Goal: Transaction & Acquisition: Purchase product/service

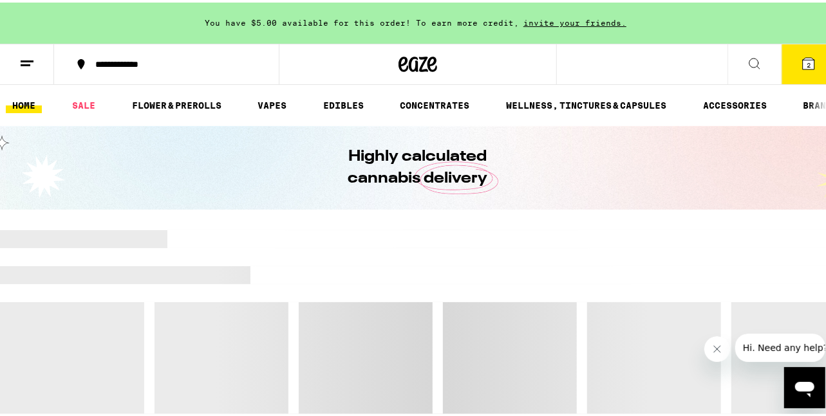
click at [811, 383] on icon "Open messaging window" at bounding box center [803, 389] width 19 height 15
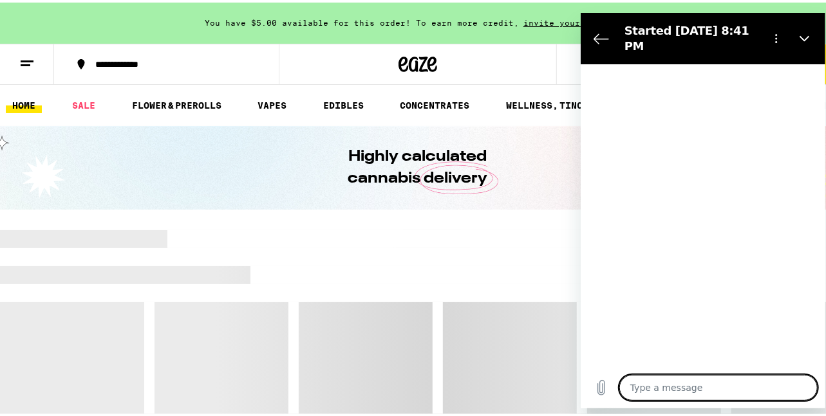
type textarea "x"
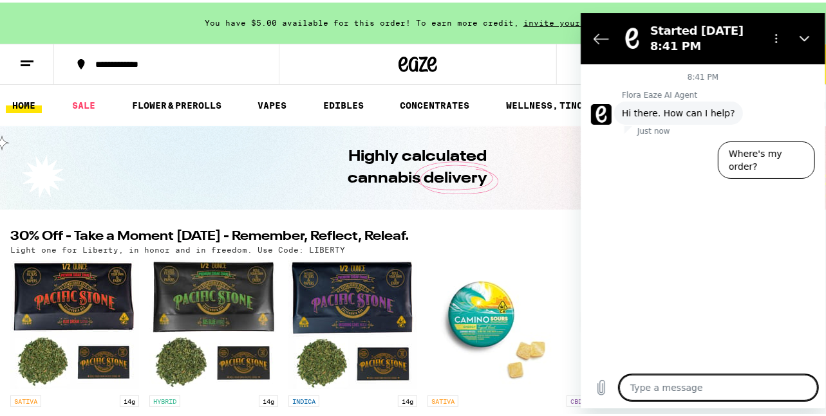
type textarea "h"
type textarea "x"
type textarea "hi"
type textarea "x"
type textarea "hi"
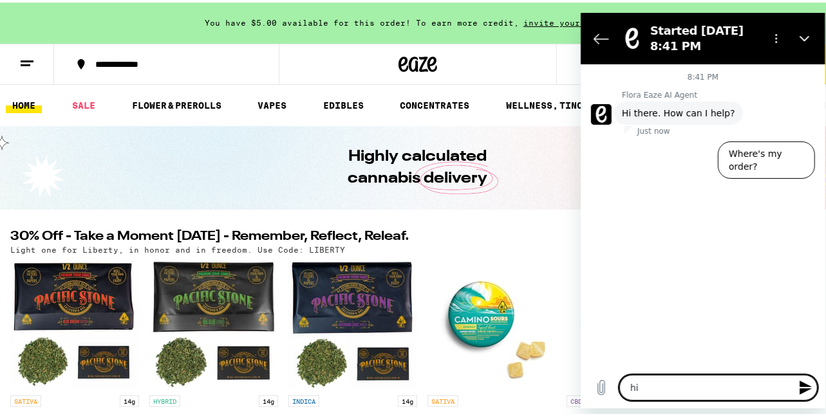
type textarea "x"
type textarea "hi o"
type textarea "x"
type textarea "hi"
type textarea "x"
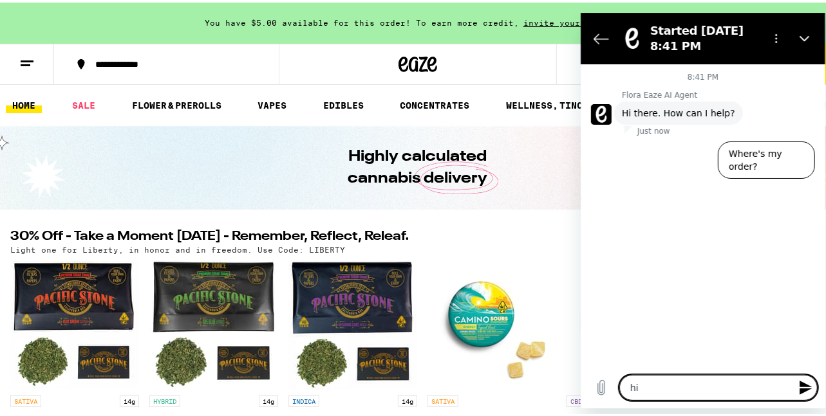
type textarea "hi i"
type textarea "x"
type textarea "hi i"
type textarea "x"
type textarea "hi i o"
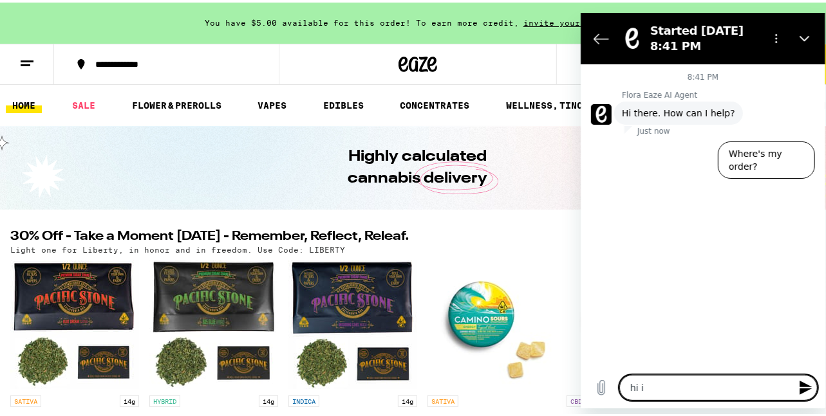
type textarea "x"
type textarea "hi i or"
type textarea "x"
type textarea "hi i ord"
type textarea "x"
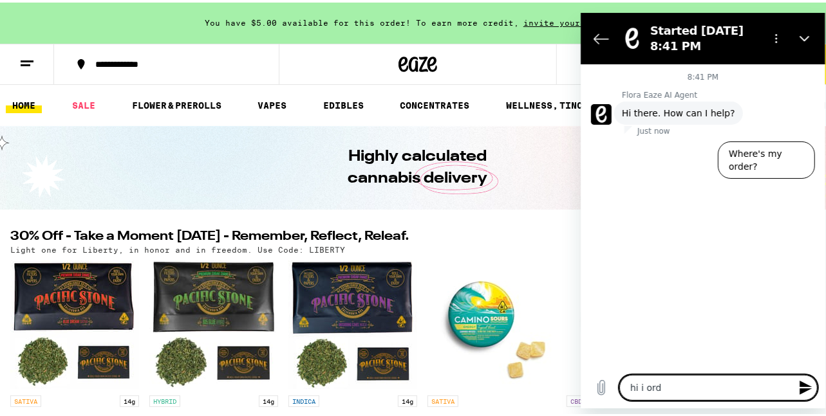
type textarea "hi i orde"
type textarea "x"
type textarea "hi i order"
type textarea "x"
type textarea "hi i ordere"
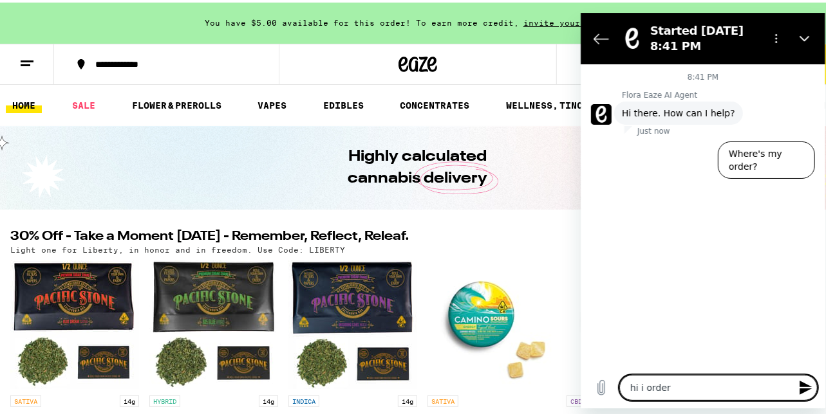
type textarea "x"
type textarea "hi i ordered"
type textarea "x"
type textarea "hi i ordered"
type textarea "x"
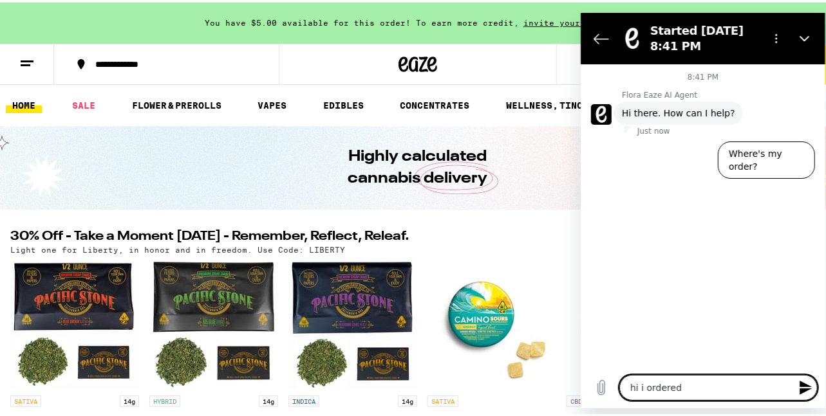
type textarea "hi i ordered l"
type textarea "x"
type textarea "hi i ordered la"
type textarea "x"
type textarea "hi i ordered las"
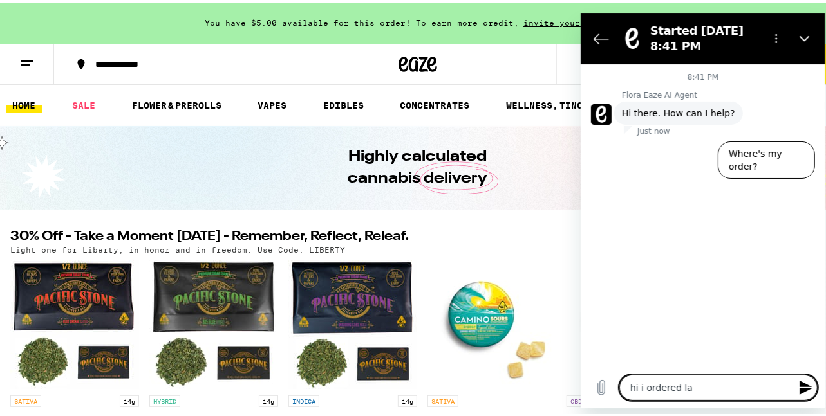
type textarea "x"
type textarea "hi i ordered last"
type textarea "x"
type textarea "hi i ordered last"
type textarea "x"
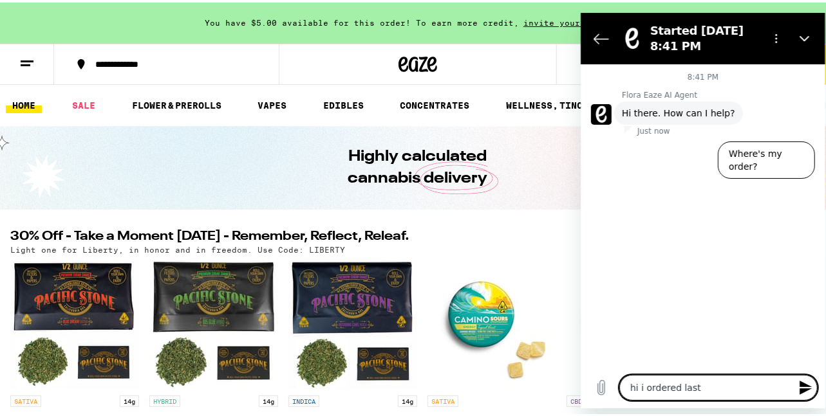
type textarea "hi i ordered last n"
type textarea "x"
type textarea "hi i ordered last ni"
type textarea "x"
type textarea "hi i ordered last nig"
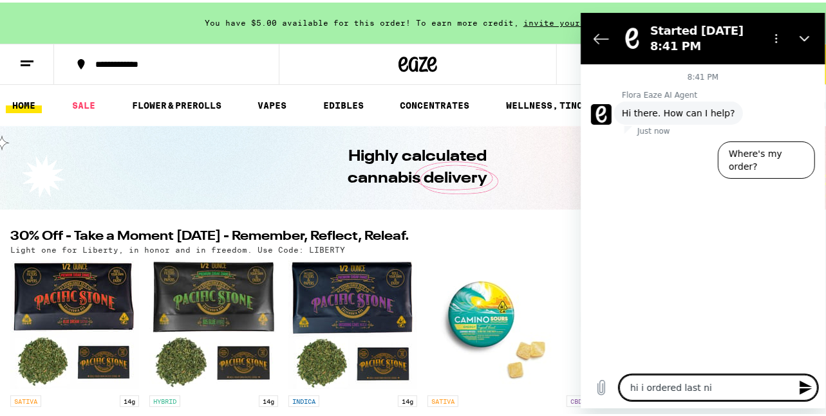
type textarea "x"
type textarea "hi i ordered last nigh"
type textarea "x"
type textarea "hi i ordered last night"
type textarea "x"
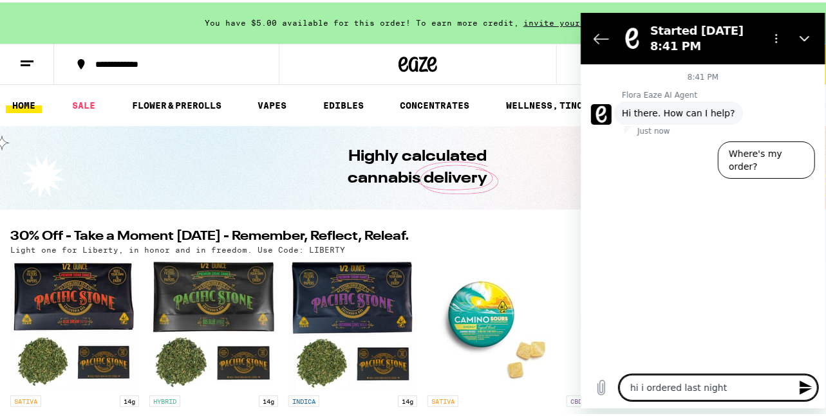
type textarea "hi i ordered last night"
type textarea "x"
type textarea "hi i ordered last night a"
type textarea "x"
type textarea "hi i ordered last night an"
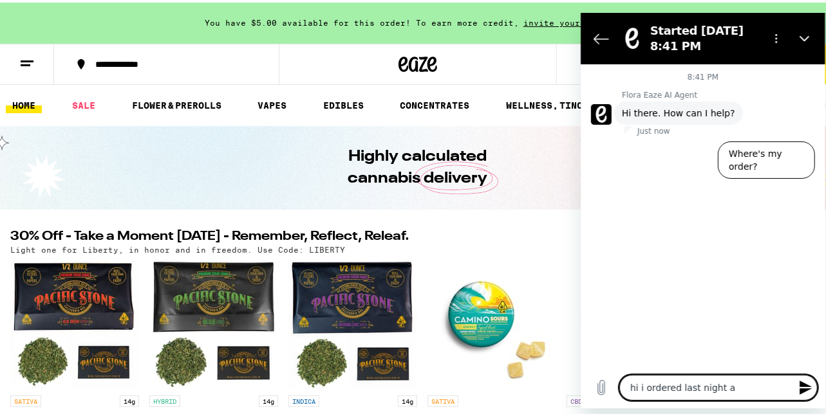
type textarea "x"
type textarea "hi i ordered last night and"
type textarea "x"
type textarea "hi i ordered last night and"
type textarea "x"
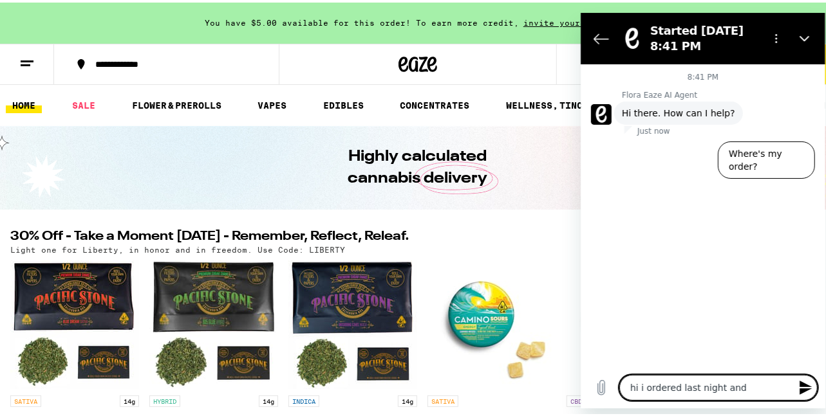
type textarea "hi i ordered last night and w"
type textarea "x"
type textarea "hi i ordered last night and wa"
type textarea "x"
type textarea "hi i ordered last night and wai"
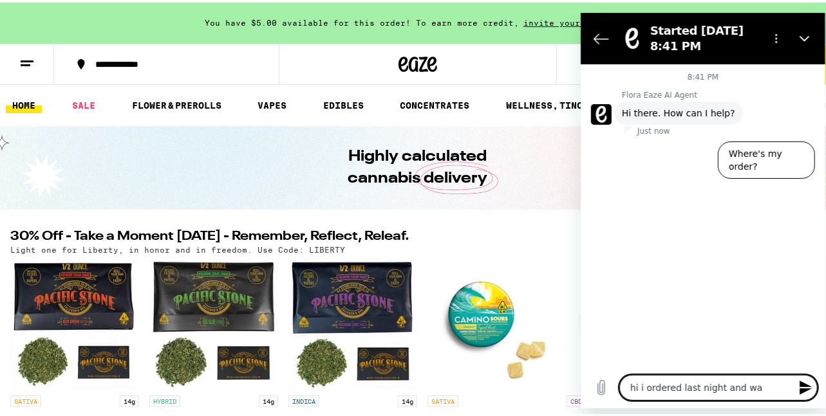
type textarea "x"
type textarea "hi i ordered last night and wait"
type textarea "x"
type textarea "hi i ordered last night and waitg"
type textarea "x"
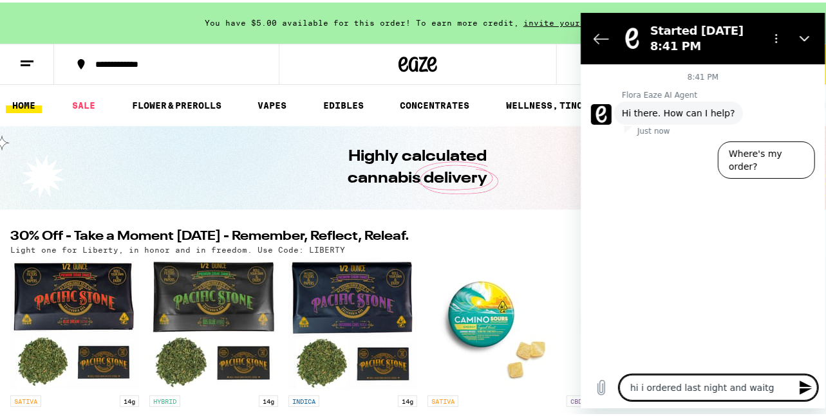
type textarea "hi i ordered last night and waitge"
type textarea "x"
type textarea "hi i ordered last night and waitg"
type textarea "x"
type textarea "hi i ordered last night and wait"
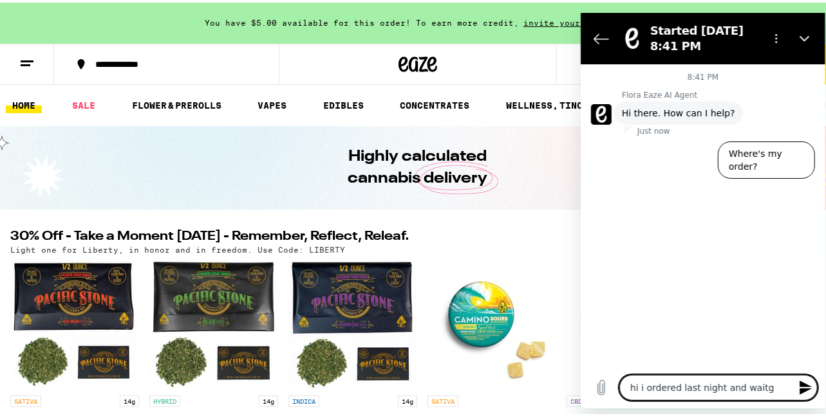
type textarea "x"
type textarea "hi i ordered last night and [PERSON_NAME]"
type textarea "x"
type textarea "hi i ordered last night and waited"
type textarea "x"
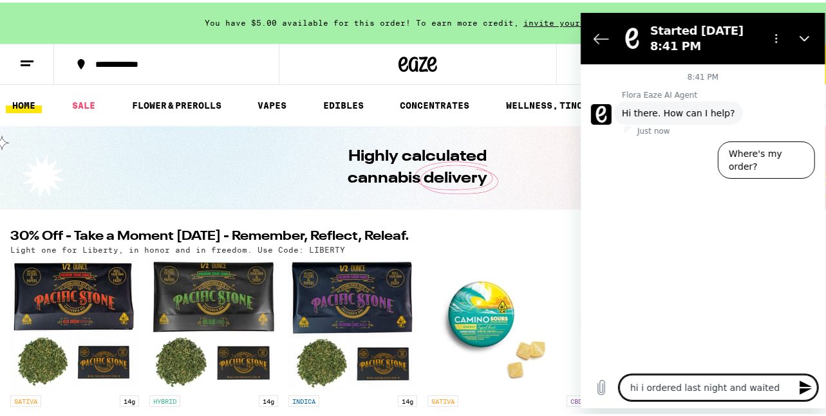
type textarea "hi i ordered last night and waited"
type textarea "x"
type textarea "hi i ordered last night and waited a"
type textarea "x"
type textarea "hi i ordered last night and waited an"
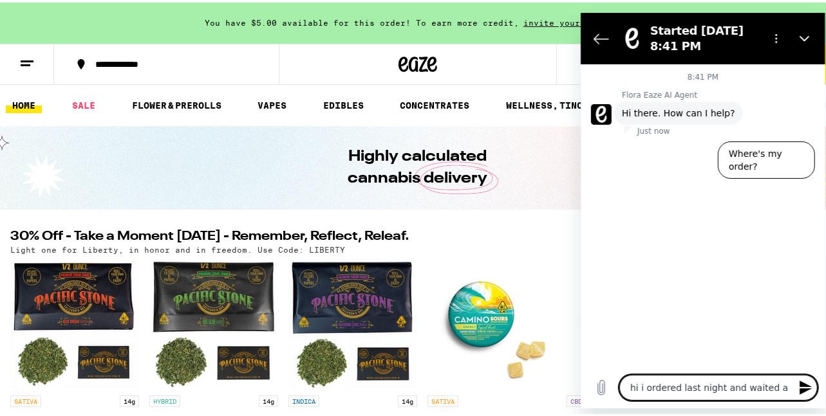
type textarea "x"
type textarea "hi i ordered last night and waited an"
type textarea "x"
type textarea "hi i ordered last night and waited an h"
type textarea "x"
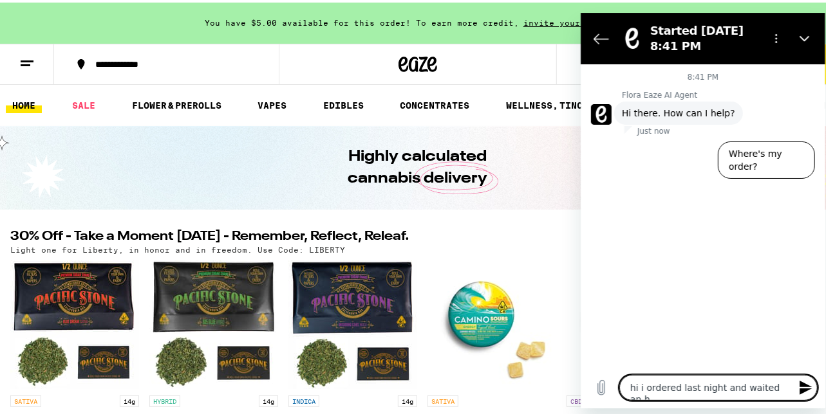
type textarea "hi i ordered last night and waited an ho"
type textarea "x"
type textarea "hi i ordered last night and waited an hou"
type textarea "x"
type textarea "hi i ordered last night and waited an hour"
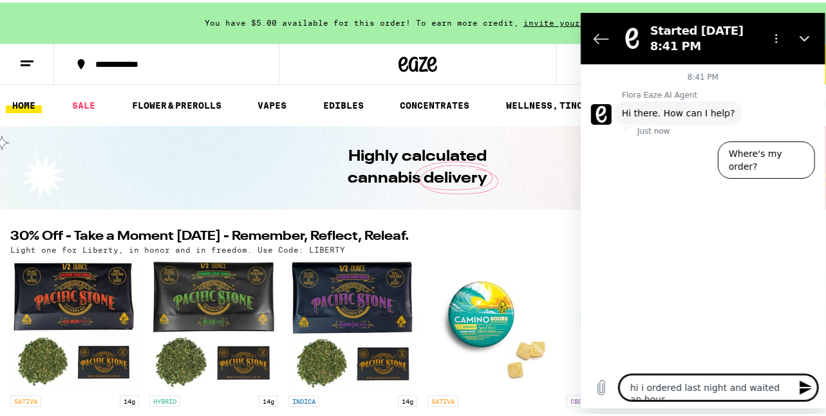
type textarea "x"
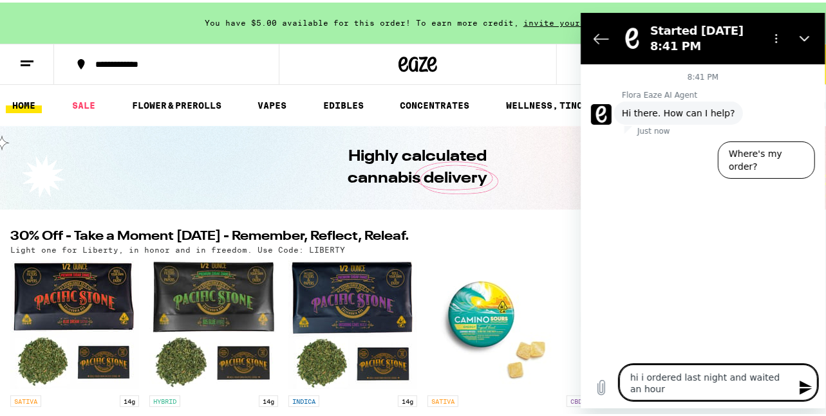
type textarea "hi i ordered last night and waited an hour"
type textarea "x"
type textarea "hi i ordered last night and waited an hour a"
type textarea "x"
type textarea "hi i ordered last night and waited an hour an"
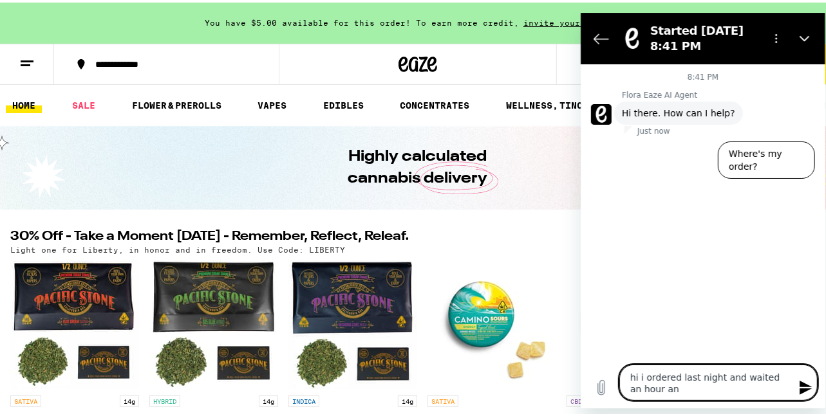
type textarea "x"
type textarea "hi i ordered last night and waited an hour and"
type textarea "x"
type textarea "hi i ordered last night and waited an hour and"
type textarea "x"
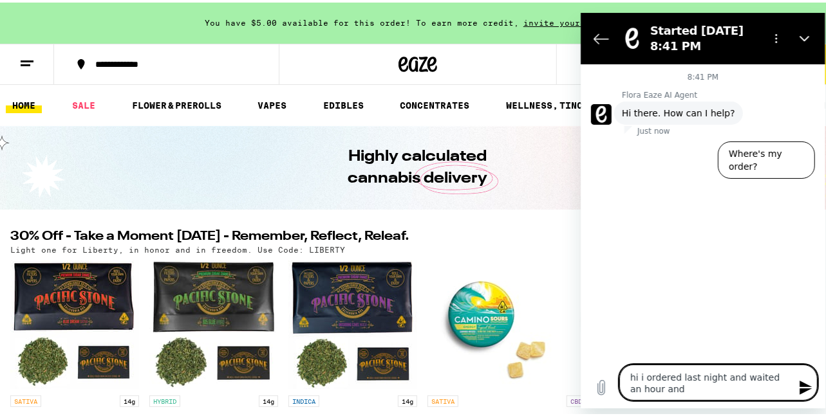
type textarea "hi i ordered last night and waited an hour and t"
type textarea "x"
type textarea "hi i ordered last night and waited an hour and th"
type textarea "x"
type textarea "hi i ordered last night and waited an hour and the"
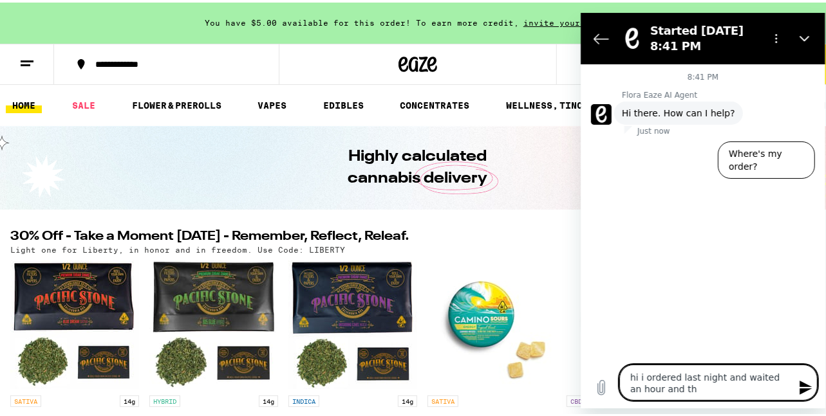
type textarea "x"
type textarea "hi i ordered last night and waited an hour and then"
type textarea "x"
type textarea "hi i ordered last night and waited an hour and then"
type textarea "x"
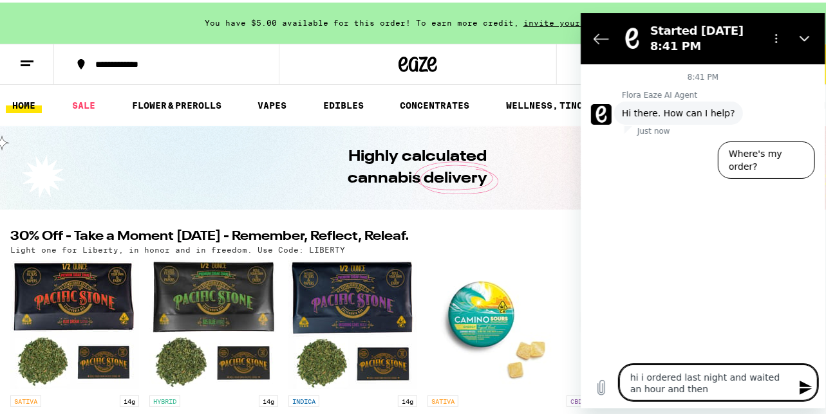
type textarea "hi i ordered last night and waited an hour and then g"
type textarea "x"
type textarea "hi i ordered last night and waited an hour and then go"
type textarea "x"
type textarea "hi i ordered last night and waited an hour and then got"
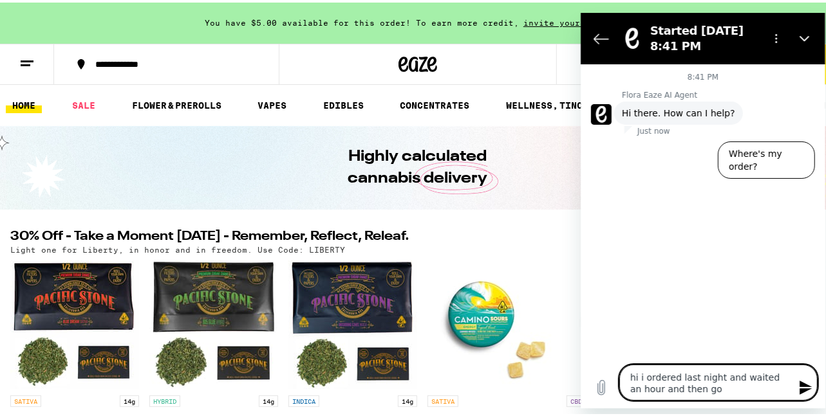
type textarea "x"
type textarea "hi i ordered last night and waited an hour and then got"
type textarea "x"
type textarea "hi i ordered last night and waited an hour and then got a"
type textarea "x"
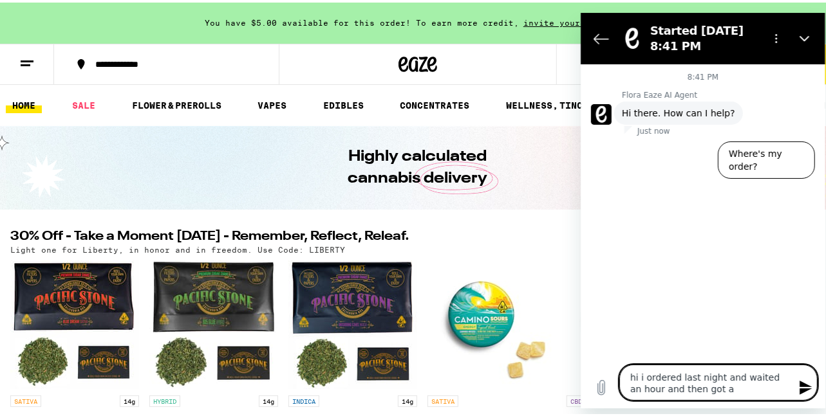
type textarea "hi i ordered last night and waited an hour and then got a"
type textarea "x"
type textarea "hi i ordered last night and waited an hour and then got a n"
type textarea "x"
type textarea "hi i ordered last night and waited an hour and then got a no"
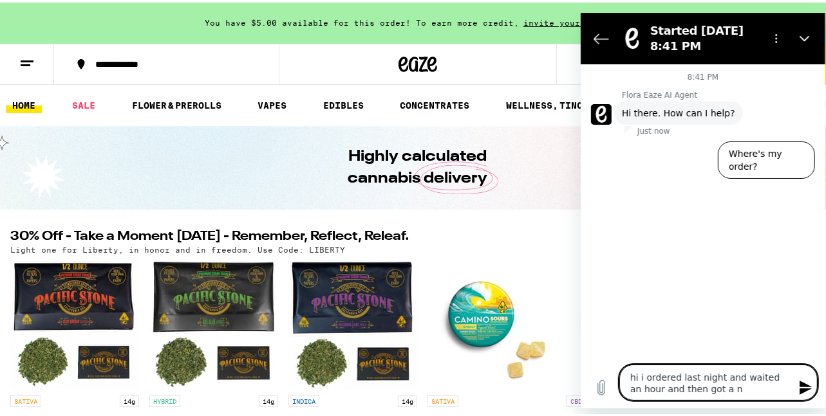
type textarea "x"
type textarea "hi i ordered last night and waited an hour and then got a not"
type textarea "x"
type textarea "hi i ordered last night and waited an hour and then got a noti"
type textarea "x"
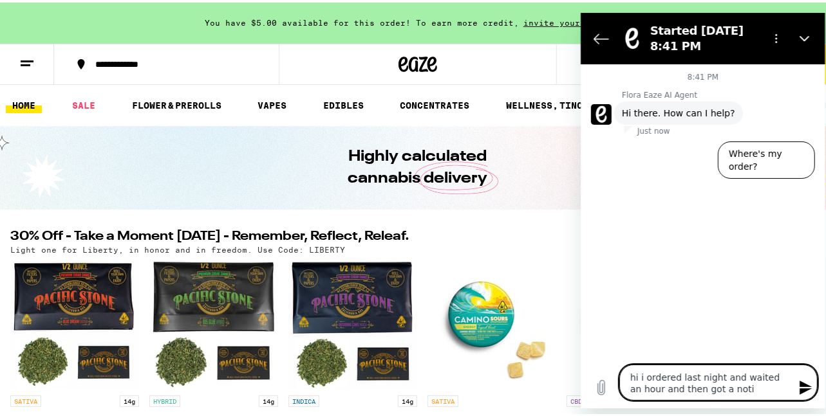
type textarea "hi i ordered last night and waited an hour and then got a notif"
type textarea "x"
type textarea "hi i ordered last night and waited an hour and then got a notifi"
type textarea "x"
type textarea "hi i ordered last night and waited an hour and then got a notific"
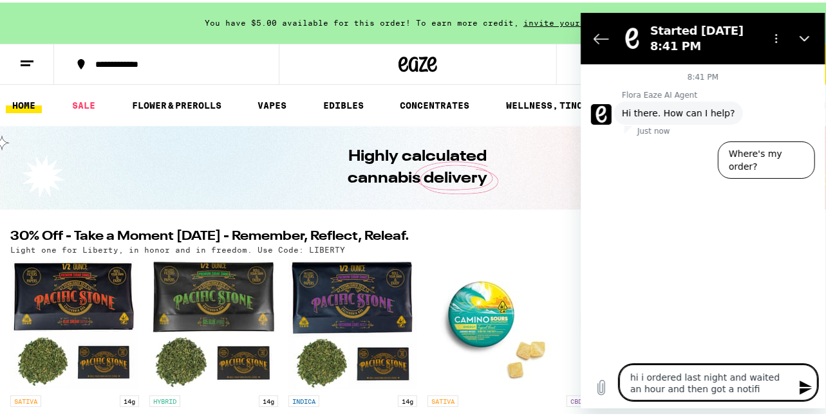
type textarea "x"
type textarea "hi i ordered last night and waited an hour and then got a notifica"
type textarea "x"
type textarea "hi i ordered last night and waited an hour and then got a notificat"
type textarea "x"
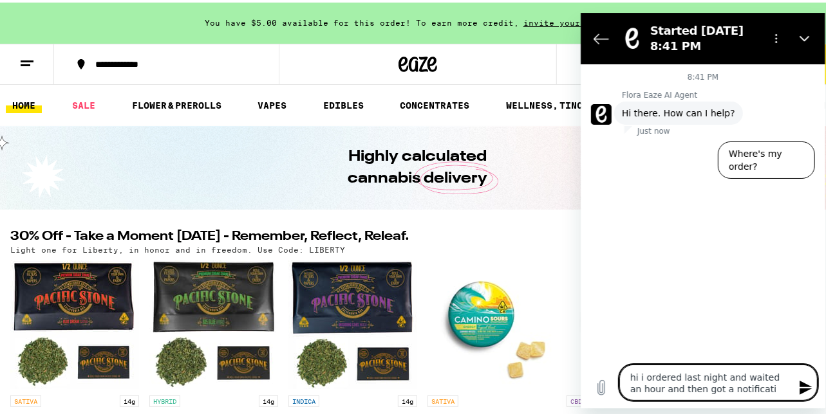
type textarea "hi i ordered last night and waited an hour and then got a notificatio"
type textarea "x"
type textarea "hi i ordered last night and waited an hour and then got a notification"
type textarea "x"
type textarea "hi i ordered last night and waited an hour and then got a notification"
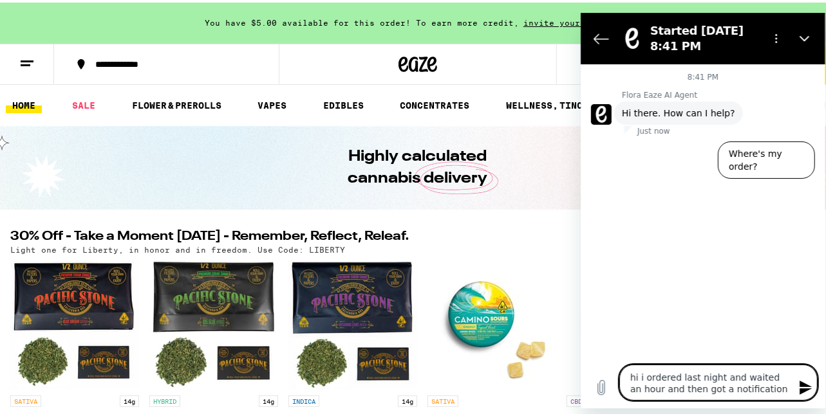
type textarea "x"
type textarea "hi i ordered last night and waited an hour and then got a notification t"
type textarea "x"
type textarea "hi i ordered last night and waited an hour and then got a notification th"
type textarea "x"
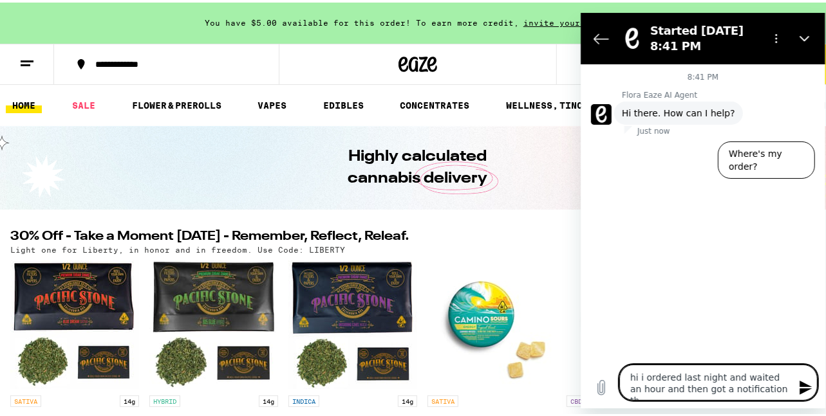
type textarea "hi i ordered last night and waited an hour and then got a notification tha"
type textarea "x"
type textarea "hi i ordered last night and waited an hour and then got a notification that"
type textarea "x"
type textarea "hi i ordered last night and waited an hour and then got a notification that"
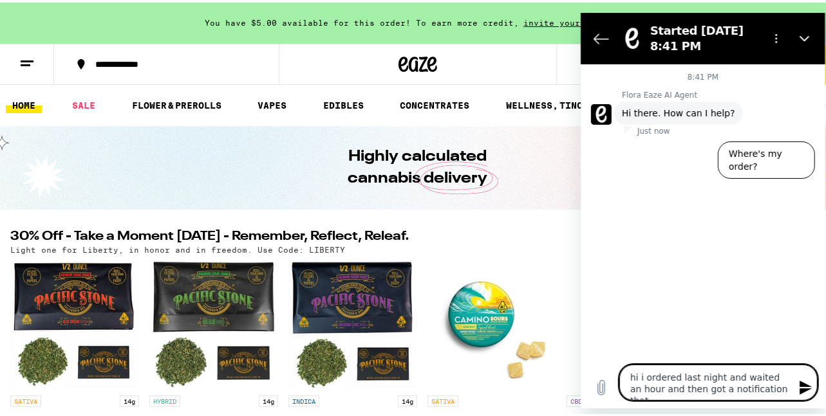
type textarea "x"
type textarea "hi i ordered last night and waited an hour and then got a notification that i"
type textarea "x"
type textarea "hi i ordered last night and waited an hour and then got a notification that"
type textarea "x"
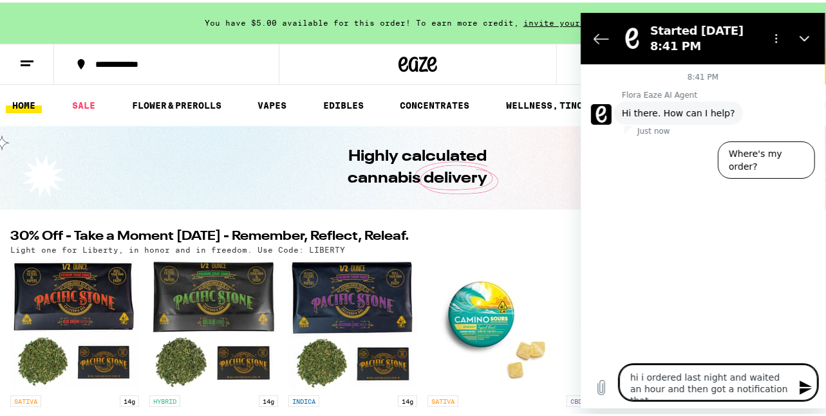
type textarea "hi i ordered last night and waited an hour and then got a notification that m"
type textarea "x"
type textarea "hi i ordered last night and waited an hour and then got a notification that my"
type textarea "x"
type textarea "hi i ordered last night and waited an hour and then got a notification that my"
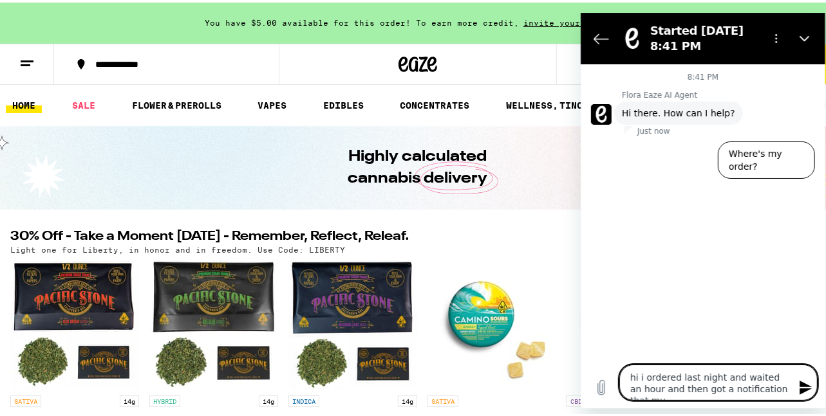
type textarea "x"
type textarea "hi i ordered last night and waited an hour and then got a notification that my o"
type textarea "x"
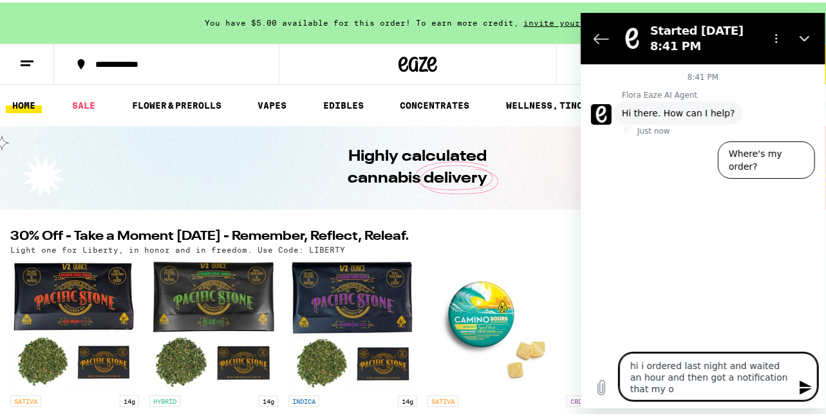
type textarea "hi i ordered last night and waited an hour and then got a notification that my …"
type textarea "x"
type textarea "hi i ordered last night and waited an hour and then got a notification that my …"
type textarea "x"
type textarea "hi i ordered last night and waited an hour and then got a notification that my …"
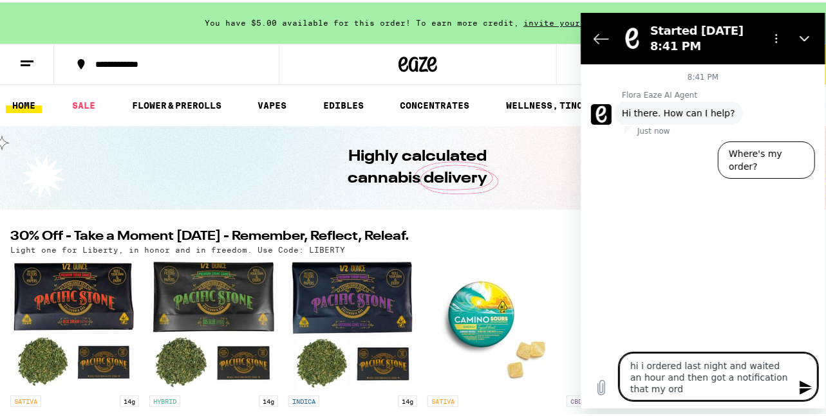
type textarea "x"
type textarea "hi i ordered last night and waited an hour and then got a notification that my …"
type textarea "x"
type textarea "hi i ordered last night and waited an hour and then got a notification that my …"
type textarea "x"
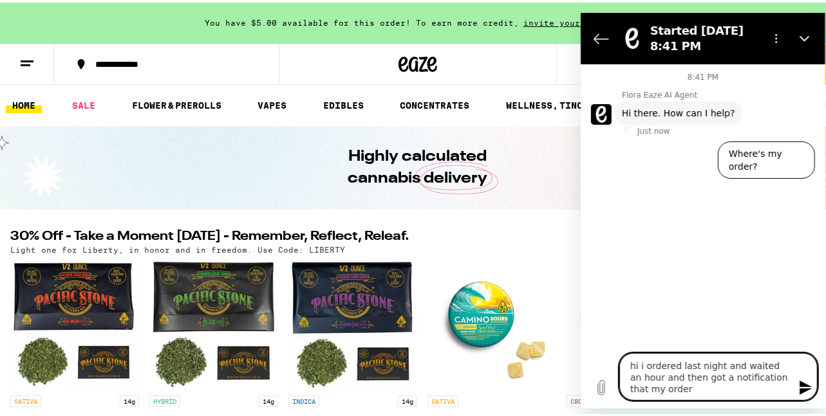
type textarea "hi i ordered last night and waited an hour and then got a notification that my …"
type textarea "x"
type textarea "hi i ordered last night and waited an hour and then got a notification that my …"
type textarea "x"
type textarea "hi i ordered last night and waited an hour and then got a notification that my …"
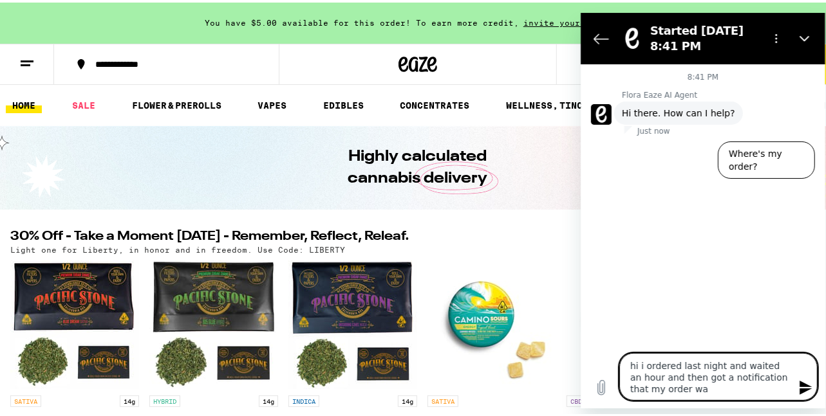
type textarea "x"
type textarea "hi i ordered last night and waited an hour and then got a notification that my …"
type textarea "x"
type textarea "hi i ordered last night and waited an hour and then got a notification that my …"
type textarea "x"
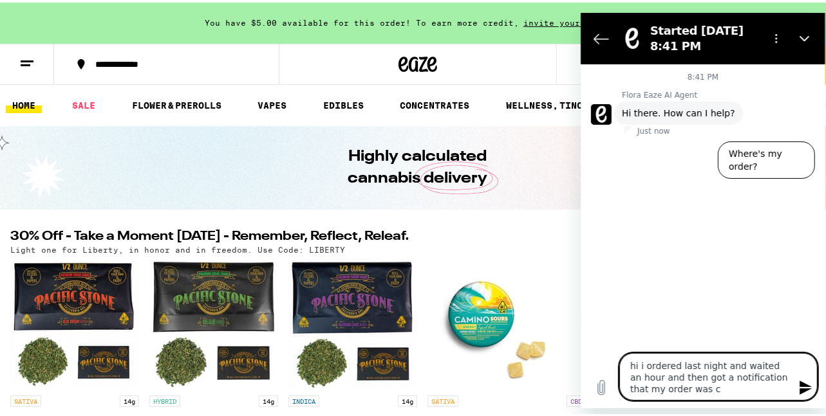
type textarea "hi i ordered last night and waited an hour and then got a notification that my …"
type textarea "x"
type textarea "hi i ordered last night and waited an hour and then got a notification that my …"
type textarea "x"
type textarea "hi i ordered last night and waited an hour and then got a notification that my …"
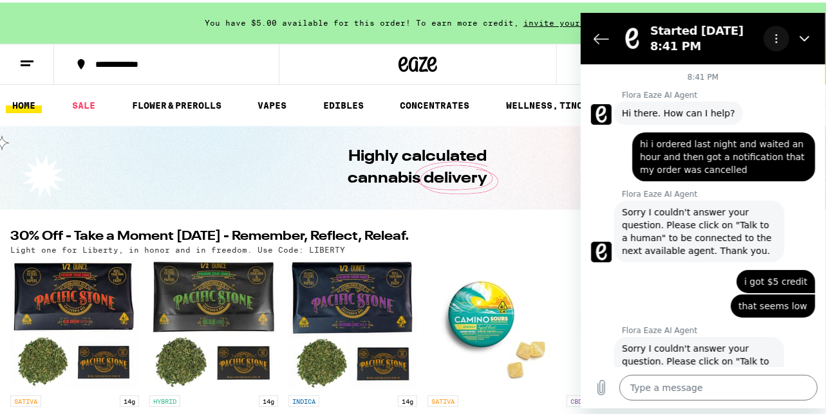
click at [775, 43] on button "Options menu" at bounding box center [776, 38] width 26 height 26
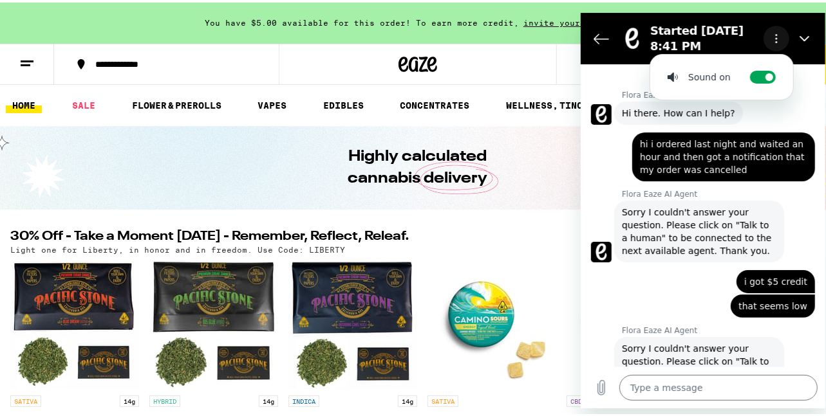
click at [776, 42] on icon "Options menu" at bounding box center [776, 38] width 10 height 10
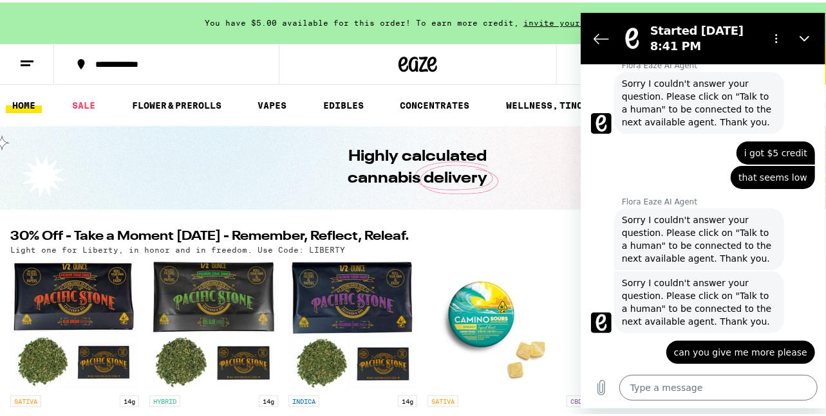
scroll to position [333, 0]
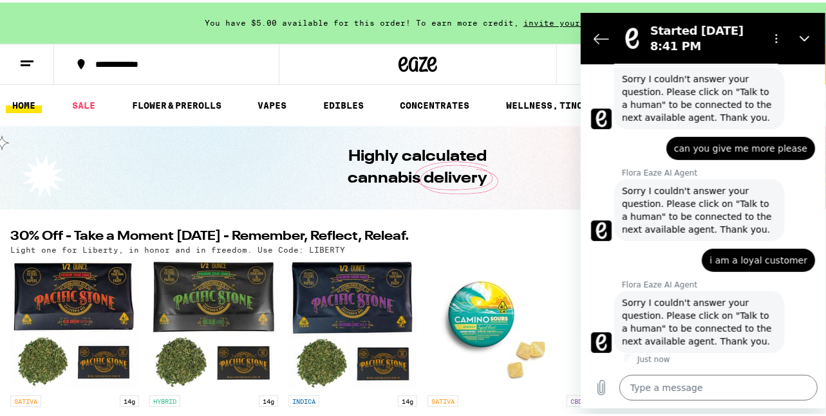
click at [657, 319] on span "Sorry I couldn't answer your question. Please click on "Talk to a human" to be …" at bounding box center [698, 321] width 154 height 51
click at [746, 311] on span "Sorry I couldn't answer your question. Please click on "Talk to a human" to be …" at bounding box center [698, 321] width 154 height 51
click at [602, 392] on icon "Upload file" at bounding box center [600, 387] width 15 height 15
click at [774, 40] on icon "Options menu" at bounding box center [776, 38] width 10 height 10
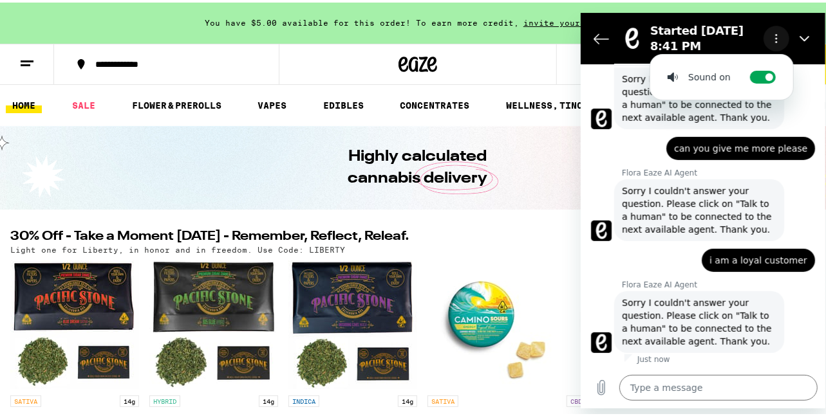
click at [774, 40] on icon "Options menu" at bounding box center [776, 38] width 10 height 10
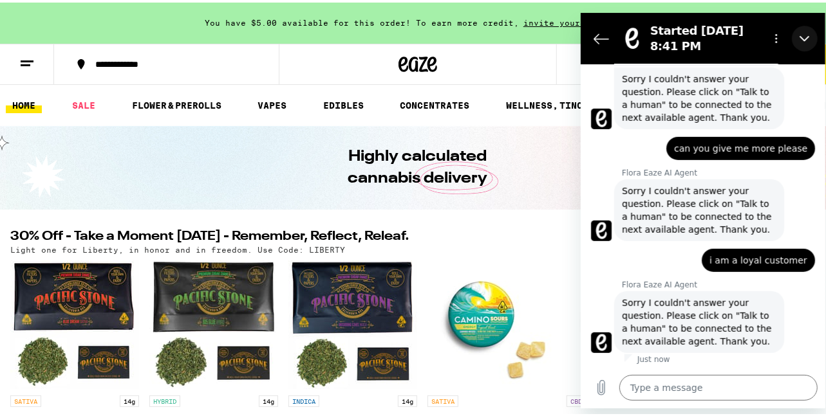
click at [805, 34] on icon "Close" at bounding box center [804, 38] width 10 height 10
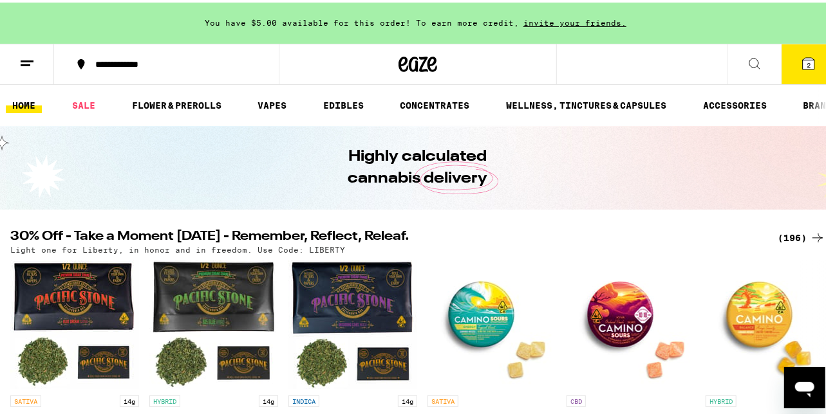
click at [803, 388] on icon "Open messaging window" at bounding box center [803, 389] width 19 height 15
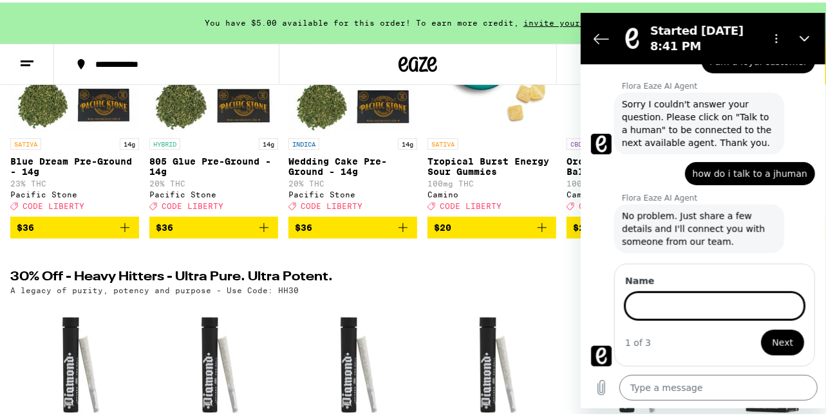
scroll to position [531, 0]
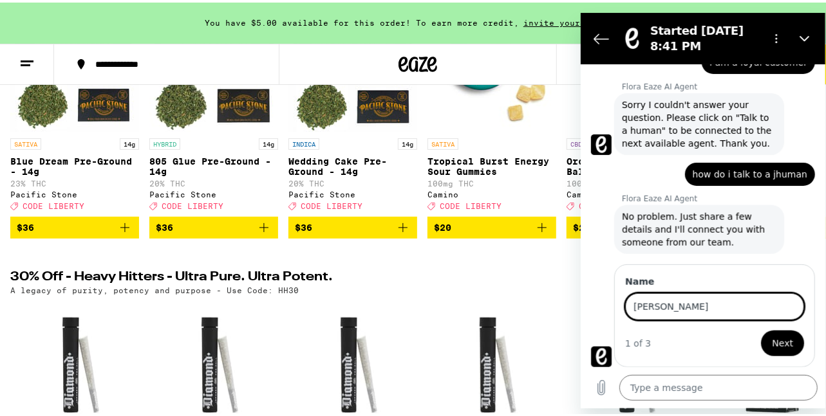
click at [760, 330] on button "Next" at bounding box center [781, 343] width 43 height 26
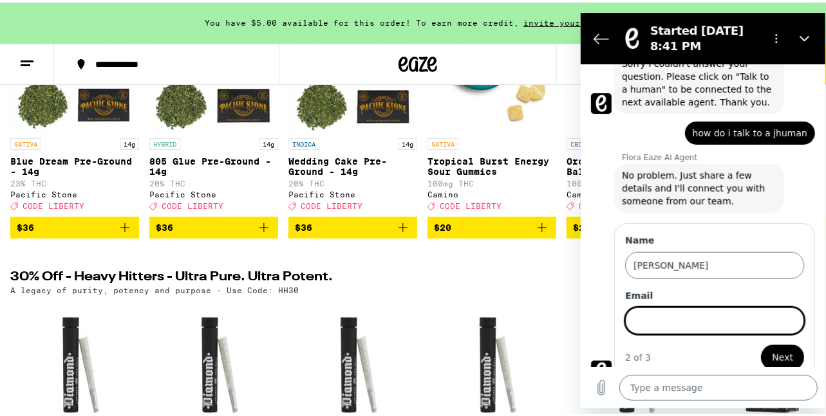
scroll to position [586, 0]
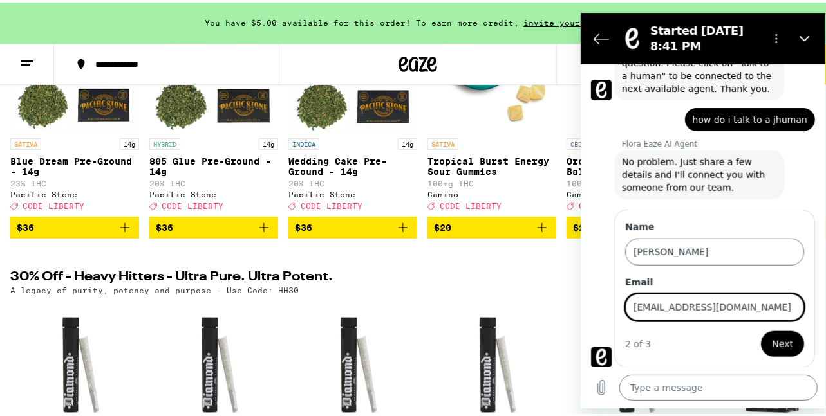
click at [760, 331] on button "Next" at bounding box center [781, 344] width 43 height 26
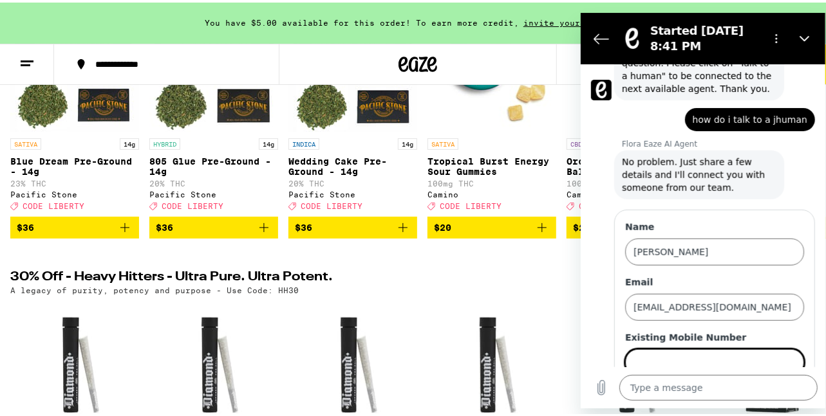
scroll to position [641, 0]
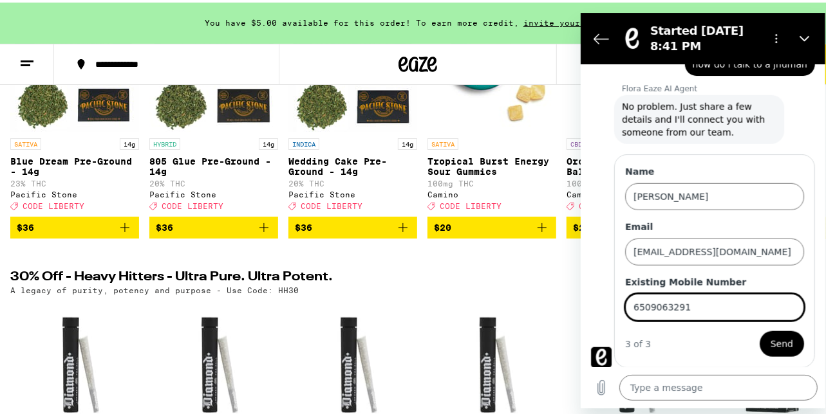
click at [759, 331] on button "Send" at bounding box center [781, 344] width 44 height 26
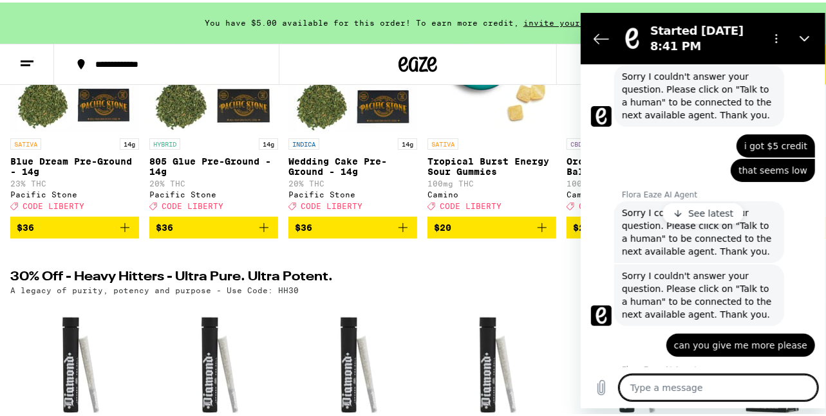
scroll to position [0, 0]
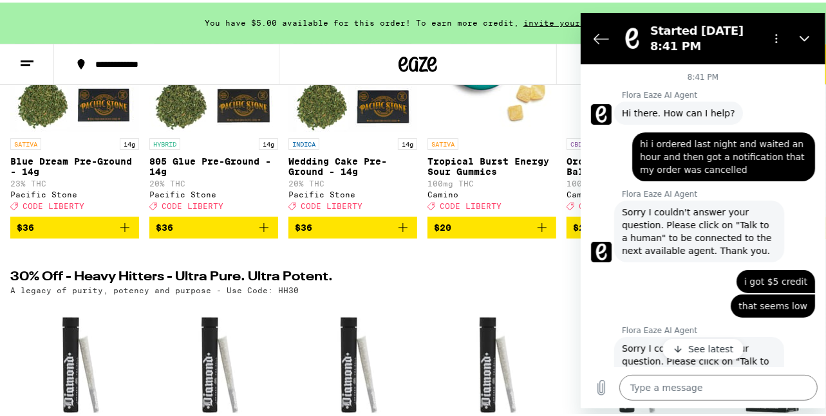
click at [733, 171] on span "hi i ordered last night and waited an hour and then got a notification that my …" at bounding box center [722, 156] width 167 height 39
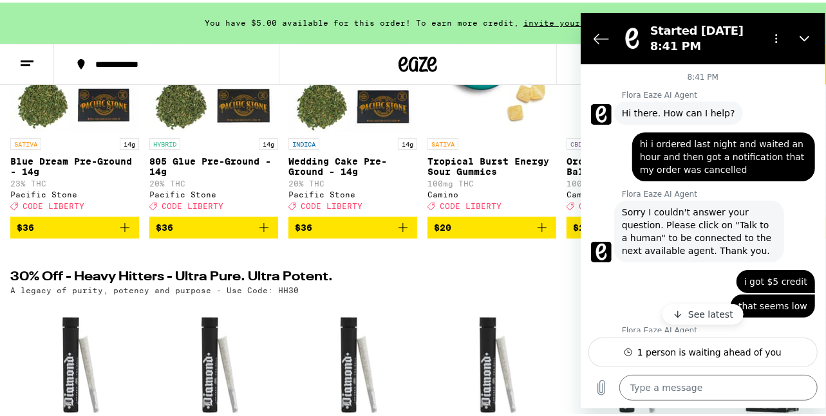
click at [715, 165] on span "hi i ordered last night and waited an hour and then got a notification that my …" at bounding box center [722, 156] width 167 height 39
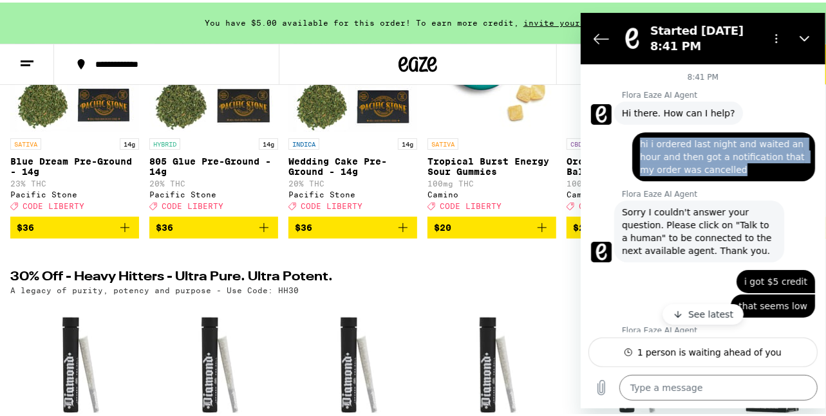
drag, startPoint x: 734, startPoint y: 171, endPoint x: 608, endPoint y: 132, distance: 132.6
click at [604, 132] on div "says: hi i ordered last night and waited an hour and then got a notification th…" at bounding box center [697, 152] width 234 height 57
copy span "hi i ordered last night and waited an hour and then got a notification that my …"
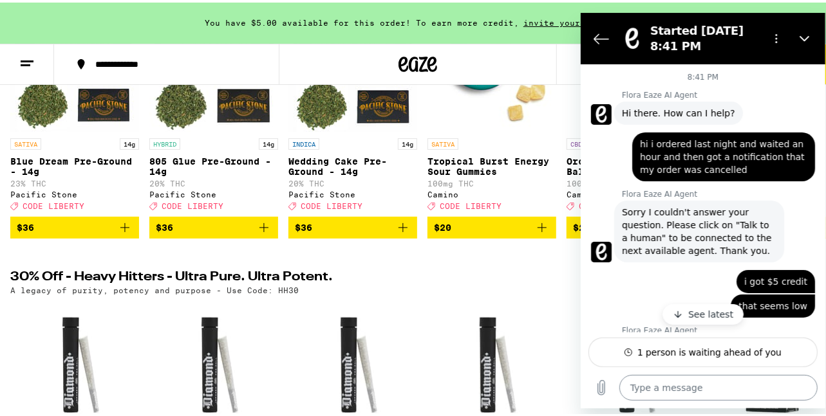
click at [675, 391] on textarea at bounding box center [718, 388] width 198 height 26
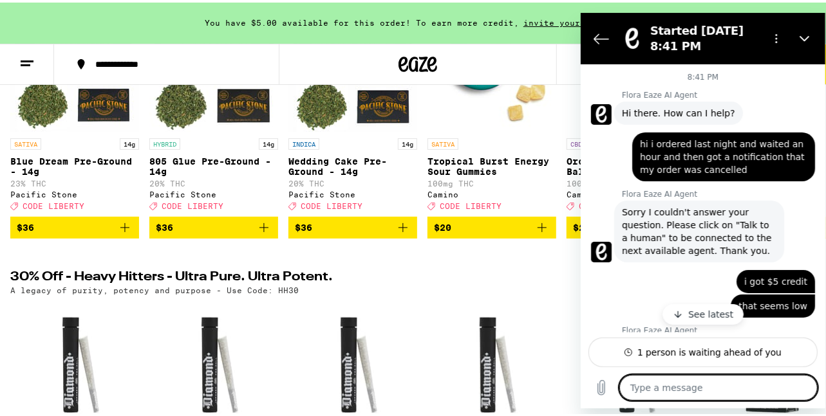
paste textarea "hi i ordered last night and waited an hour and then got a notification that my …"
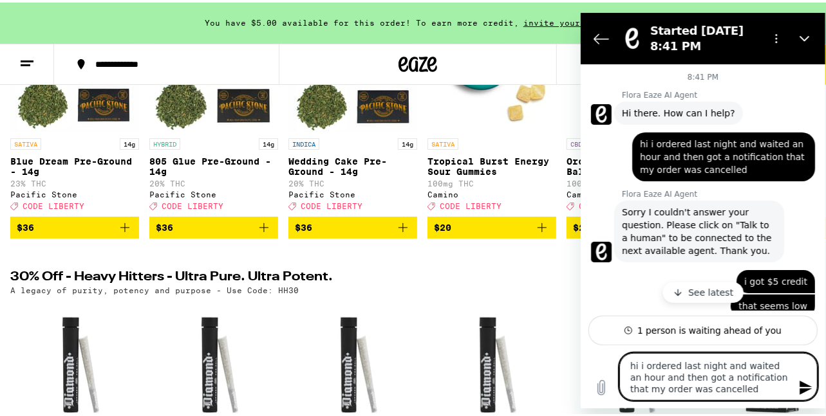
scroll to position [129, 0]
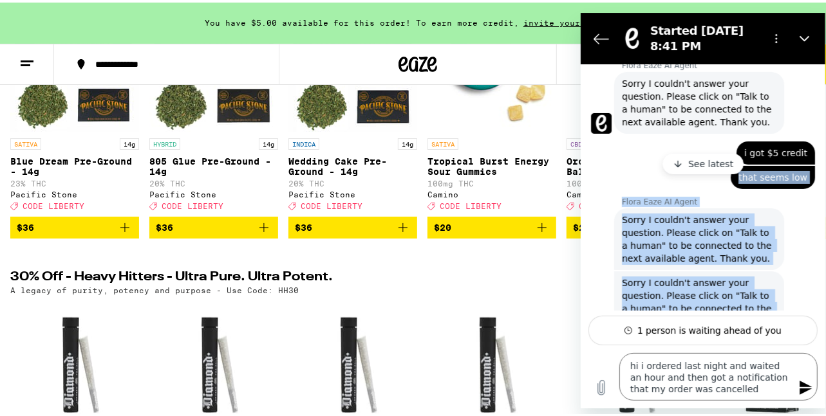
drag, startPoint x: 796, startPoint y: 151, endPoint x: 744, endPoint y: 155, distance: 51.7
click at [743, 154] on div "8:41 PM Flora Eaze AI Agent Flora Eaze AI Agent says: Hi there. How can I help?…" at bounding box center [702, 187] width 245 height 247
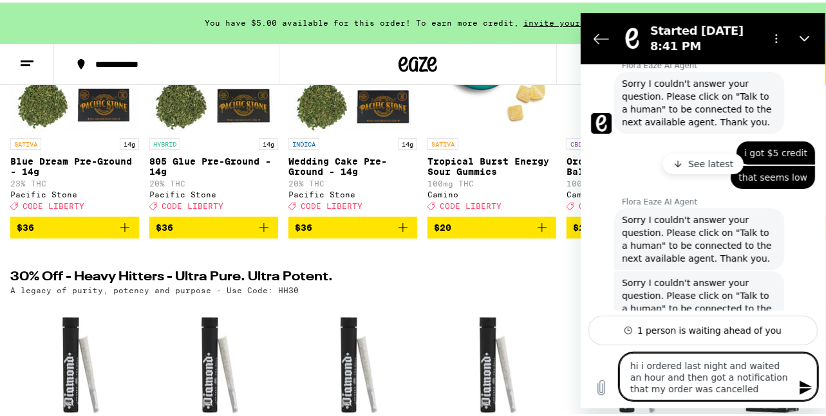
click at [725, 389] on textarea "hi i ordered last night and waited an hour and then got a notification that my …" at bounding box center [718, 377] width 198 height 48
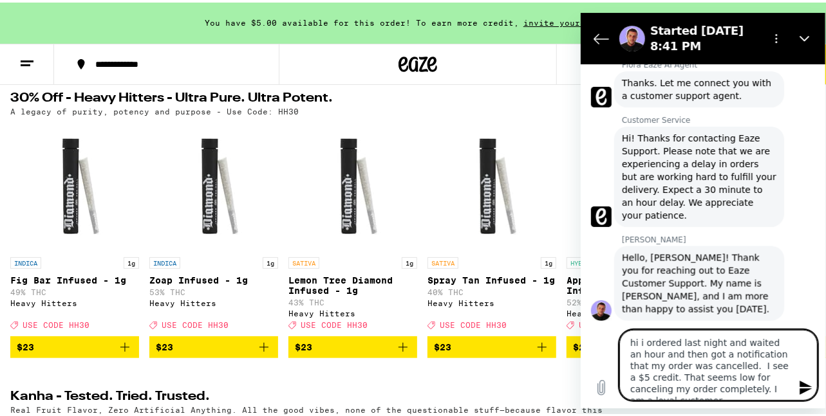
scroll to position [451, 0]
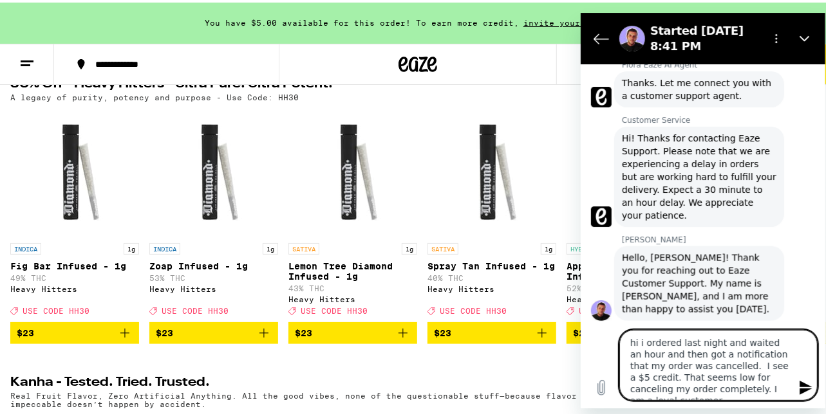
click at [805, 389] on icon "Send message" at bounding box center [805, 387] width 12 height 14
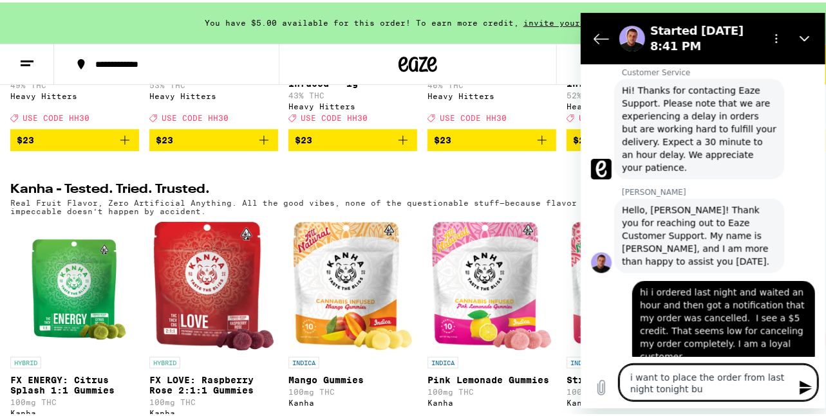
scroll to position [599, 0]
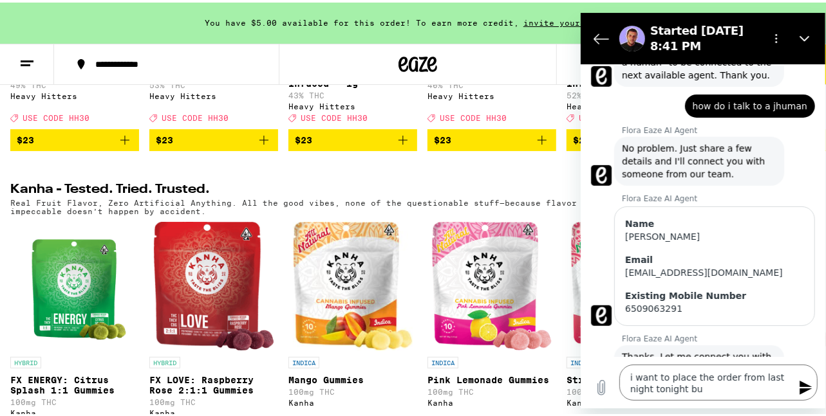
click at [752, 1] on div "You have $5.00 available for this order! To earn more credit, invite your frien…" at bounding box center [418, 20] width 836 height 41
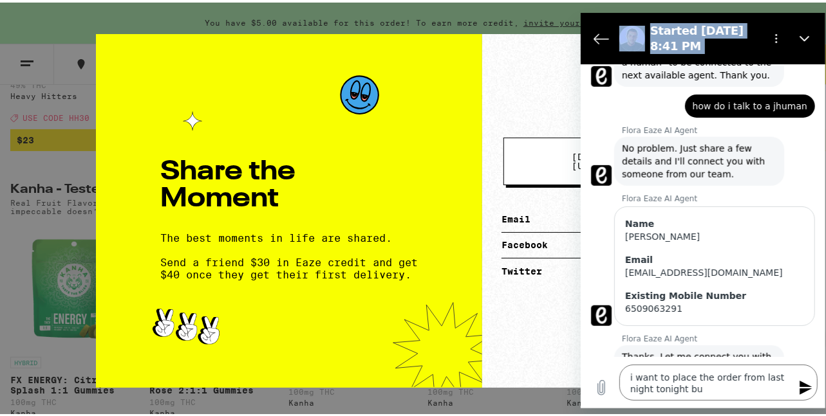
drag, startPoint x: 774, startPoint y: 20, endPoint x: 677, endPoint y: 70, distance: 109.1
click at [580, 163] on html "Started [DATE] 8:41 PM 8:41 PM Flora Eaze AI Agent Flora Eaze AI Agent says: Hi…" at bounding box center [702, 210] width 245 height 396
click at [424, 70] on div "Share the Moment The best moments in life are shared. Send a friend $30 in Eaze…" at bounding box center [289, 209] width 386 height 354
click at [131, 6] on div "Share the Moment The best moments in life are shared. Send a friend $30 in Eaze…" at bounding box center [418, 208] width 836 height 416
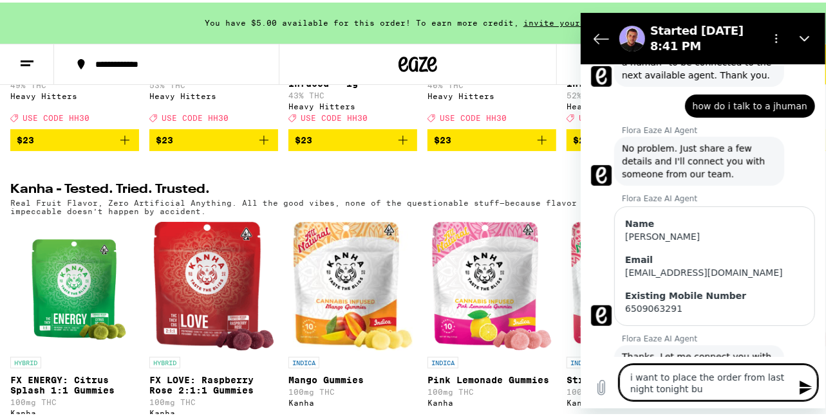
drag, startPoint x: 710, startPoint y: 393, endPoint x: 559, endPoint y: 348, distance: 157.2
click at [580, 348] on html "Started [DATE] 8:41 PM 8:41 PM Flora Eaze AI Agent Flora Eaze AI Agent says: Hi…" at bounding box center [702, 210] width 245 height 396
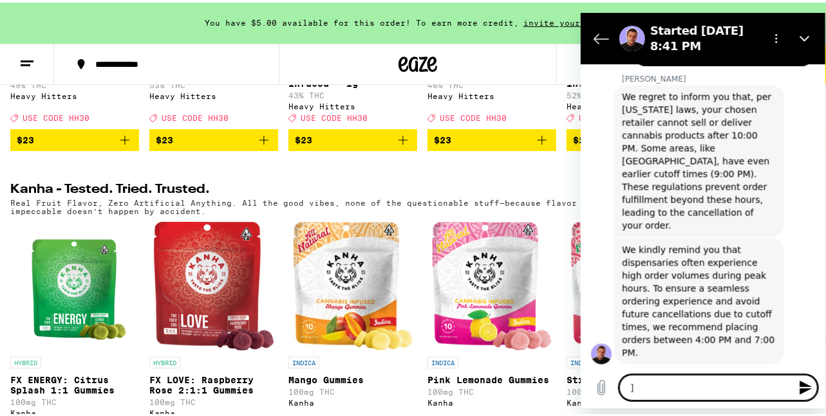
scroll to position [1226, 0]
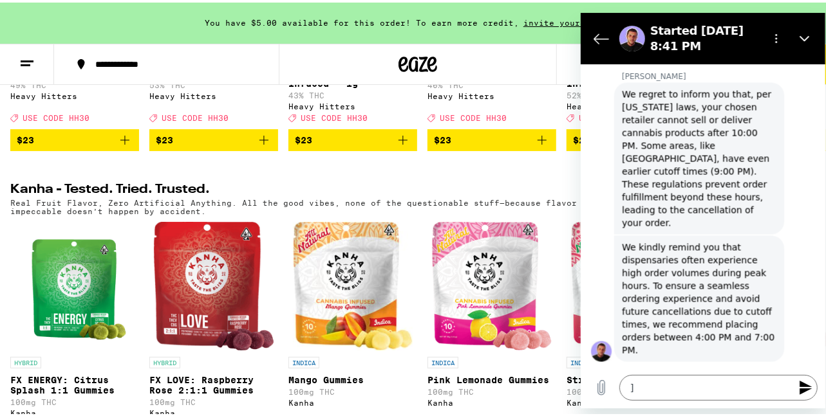
click at [729, 3] on div "You have $5.00 available for this order! To earn more credit, invite your frien…" at bounding box center [418, 20] width 836 height 41
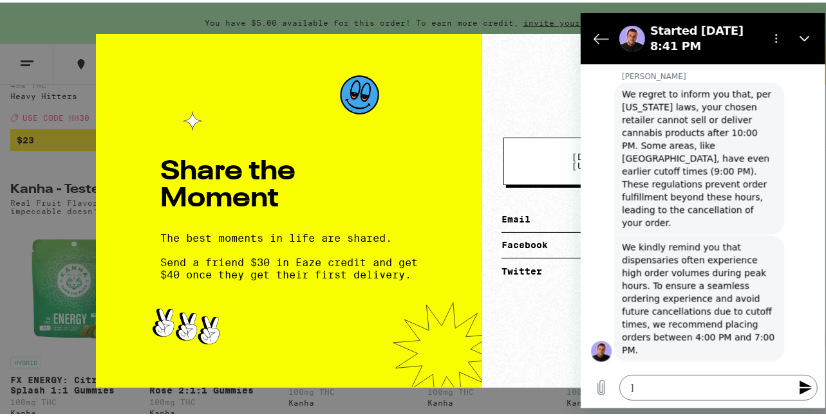
click at [508, 9] on div "Share the Moment The best moments in life are shared. Send a friend $30 in Eaze…" at bounding box center [418, 208] width 836 height 416
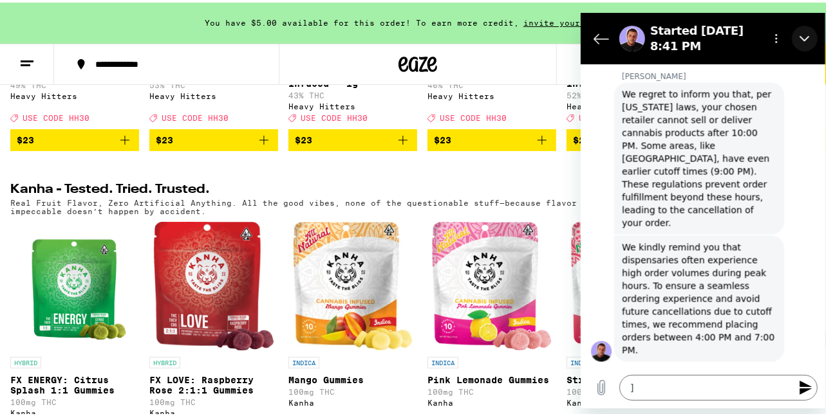
click at [813, 35] on button "Close" at bounding box center [804, 38] width 26 height 26
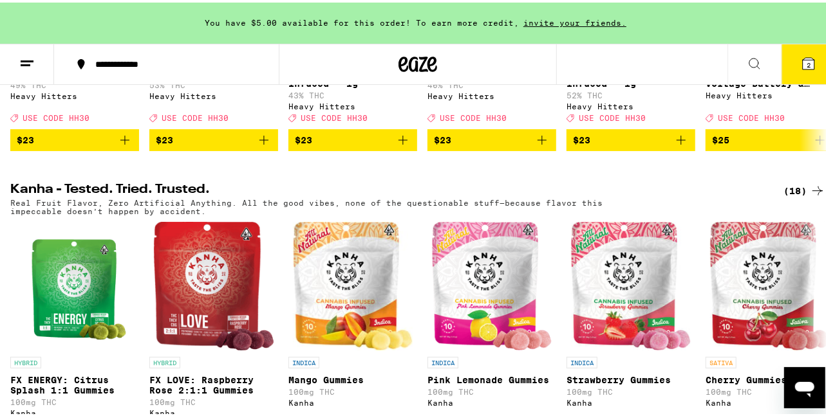
click at [806, 51] on button "2" at bounding box center [808, 62] width 54 height 40
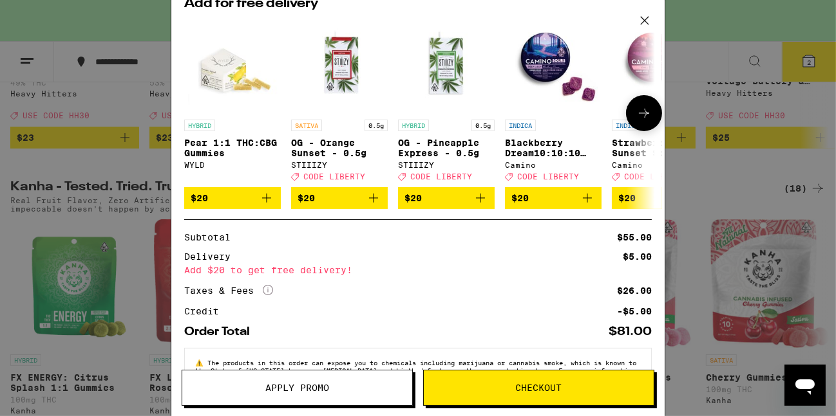
scroll to position [239, 0]
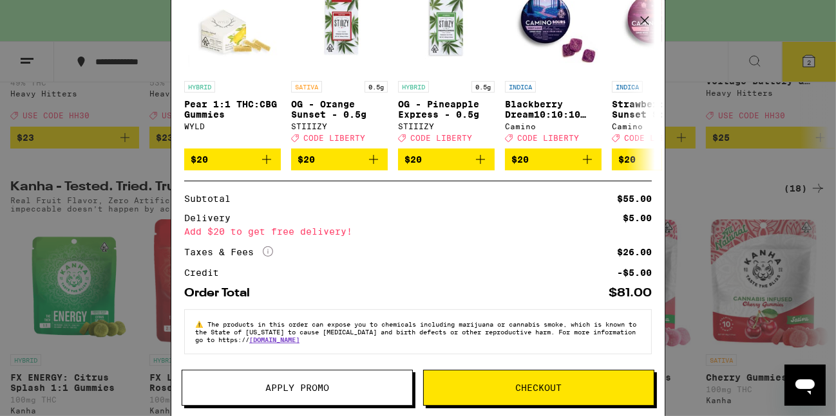
click at [815, 383] on icon "Open messaging window" at bounding box center [803, 384] width 23 height 23
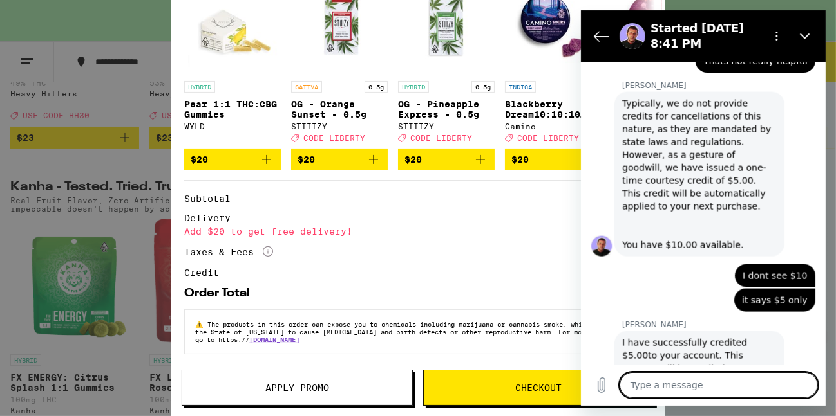
scroll to position [1571, 0]
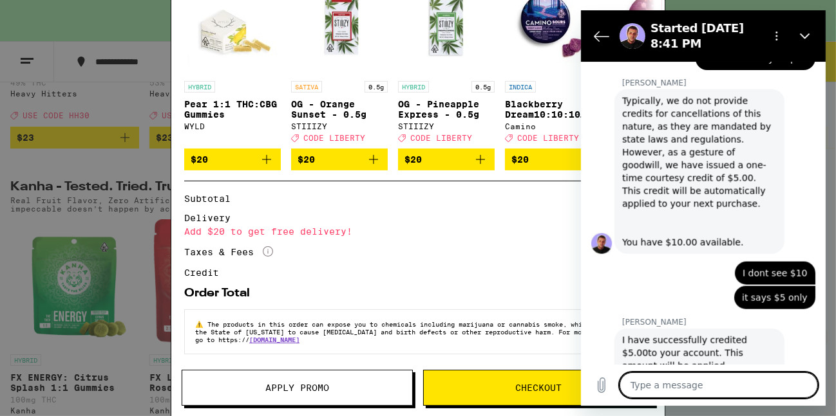
click at [492, 273] on div "Credit -$5.00" at bounding box center [417, 272] width 467 height 9
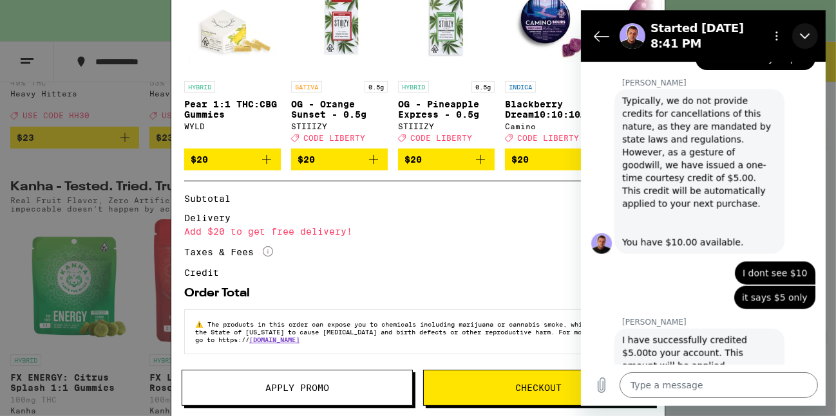
click at [806, 39] on icon "Close" at bounding box center [804, 36] width 10 height 10
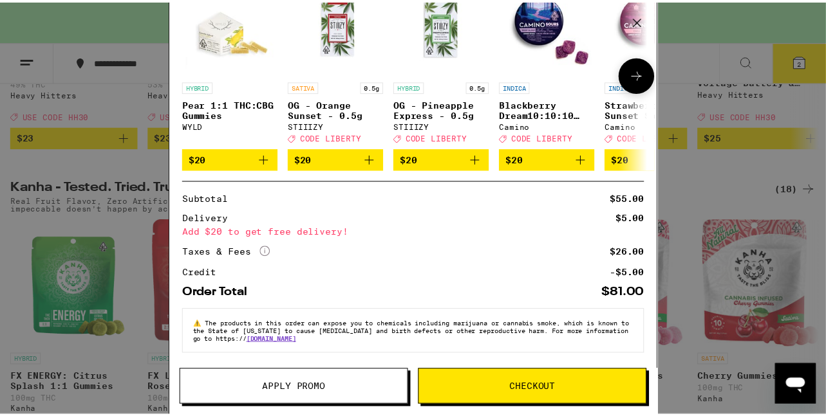
scroll to position [239, 0]
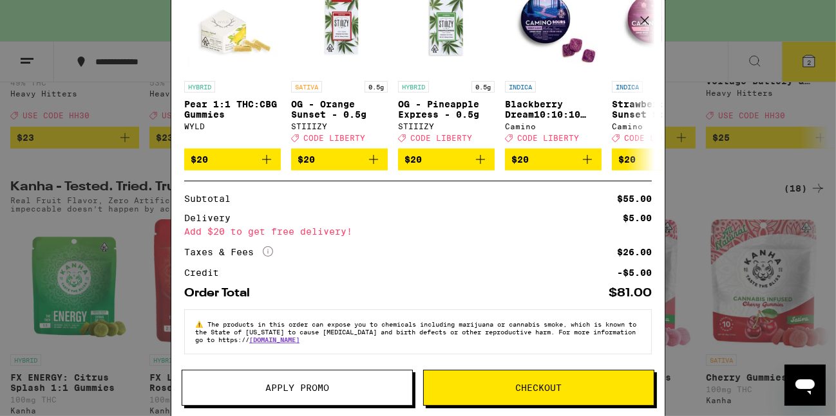
click at [640, 23] on icon at bounding box center [644, 20] width 19 height 19
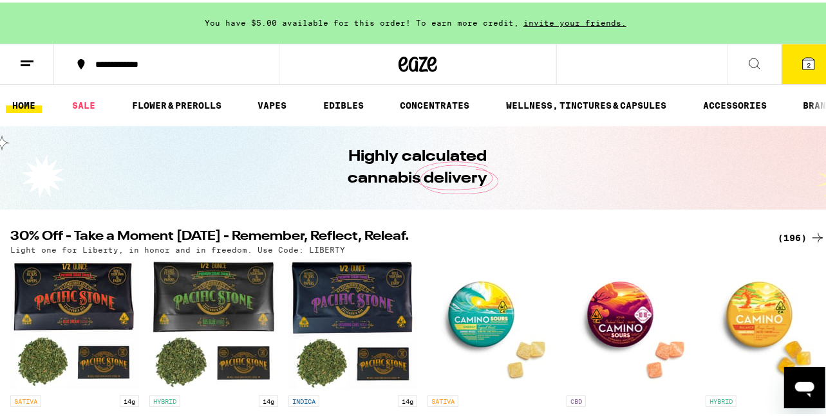
drag, startPoint x: 804, startPoint y: 55, endPoint x: 815, endPoint y: 55, distance: 10.9
click at [803, 57] on icon at bounding box center [808, 60] width 15 height 15
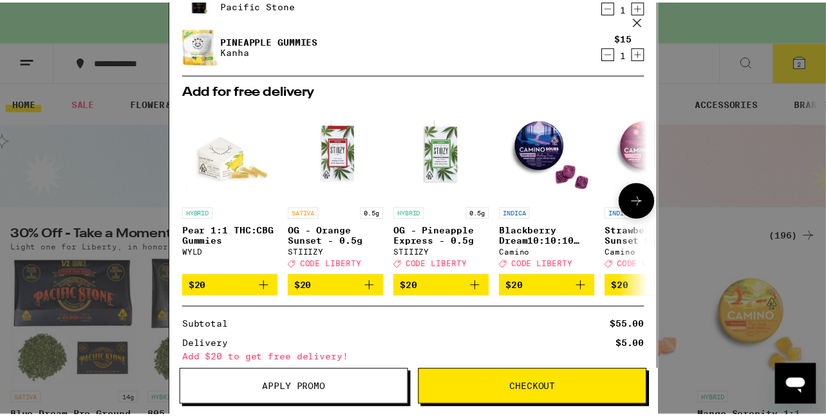
scroll to position [239, 0]
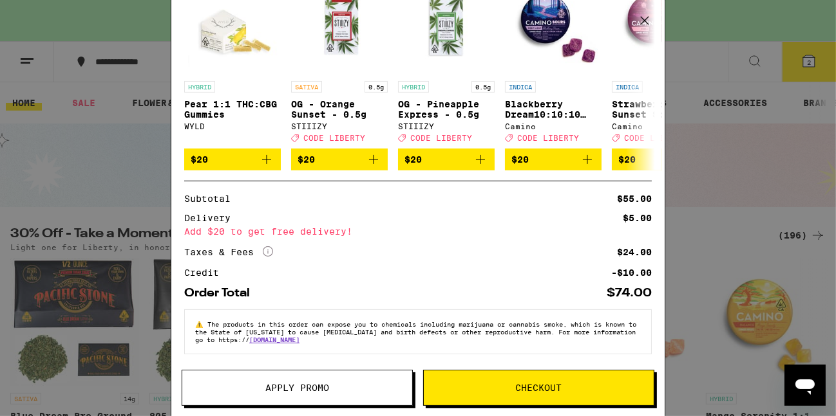
drag, startPoint x: 566, startPoint y: 384, endPoint x: 555, endPoint y: 390, distance: 12.4
click at [555, 390] on span "Checkout" at bounding box center [539, 388] width 230 height 9
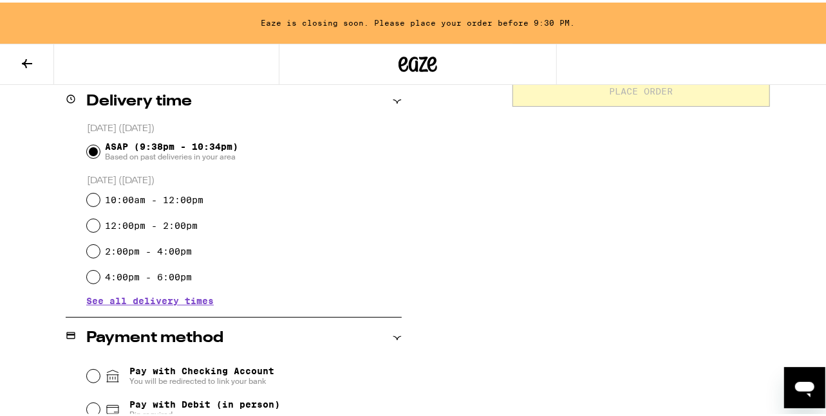
scroll to position [505, 0]
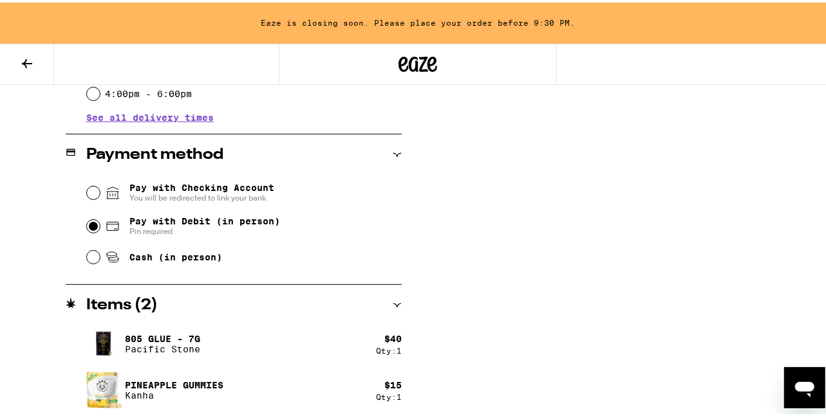
click at [88, 226] on input "Pay with Debit (in person) Pin required" at bounding box center [93, 224] width 13 height 13
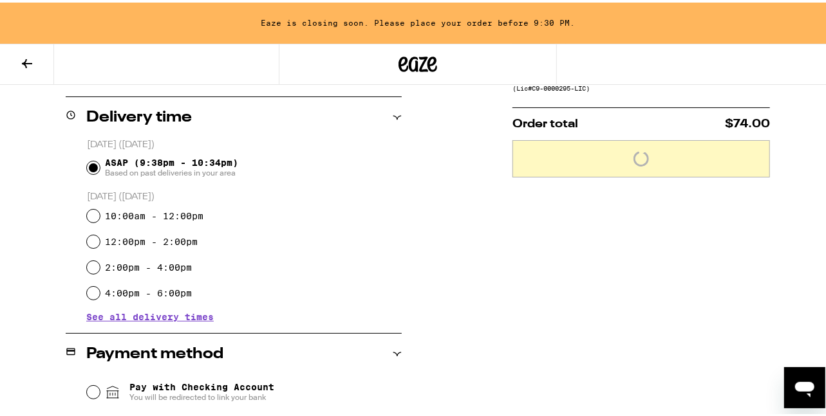
scroll to position [119, 0]
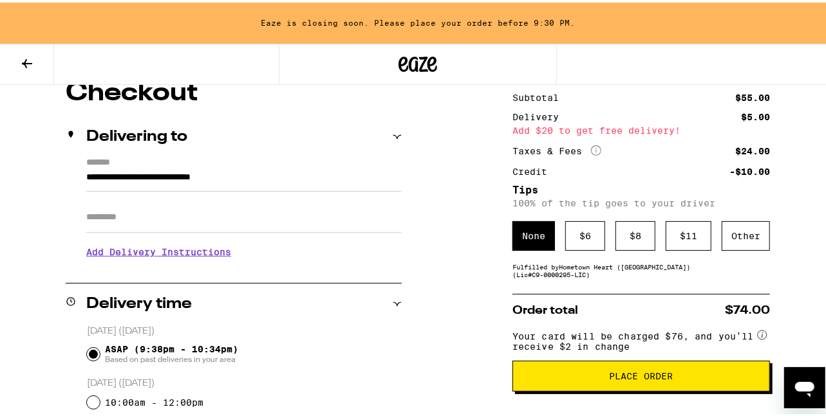
click at [687, 378] on span "Place Order" at bounding box center [641, 373] width 236 height 9
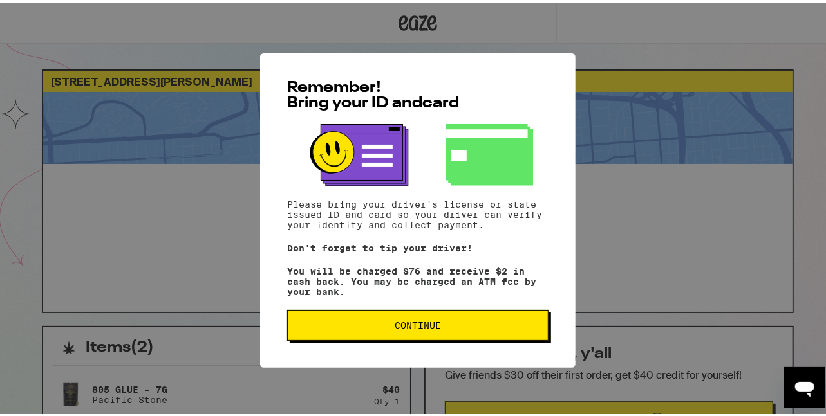
click at [440, 322] on button "Continue" at bounding box center [417, 323] width 261 height 31
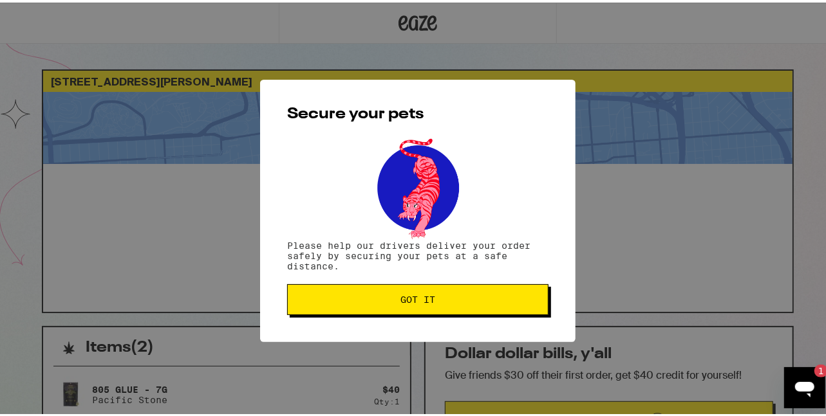
click at [807, 398] on icon "Open messaging window, 1 unread message" at bounding box center [803, 387] width 23 height 23
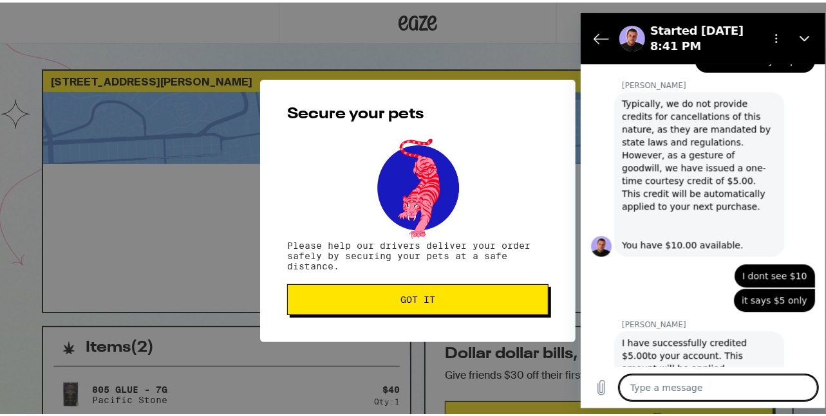
click at [718, 382] on textarea at bounding box center [718, 388] width 198 height 26
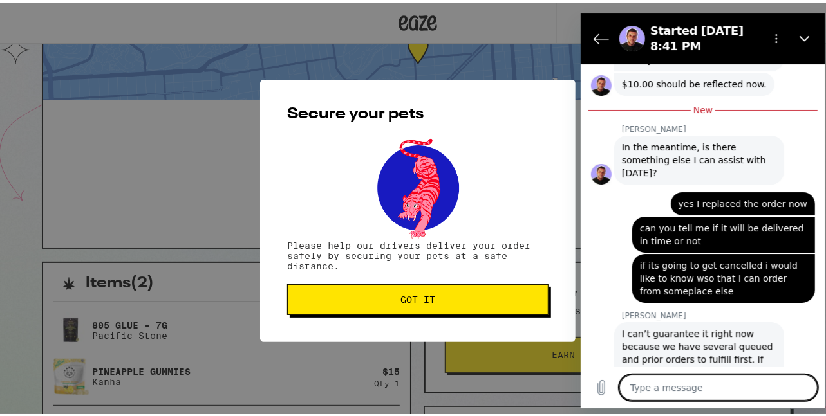
scroll to position [1918, 0]
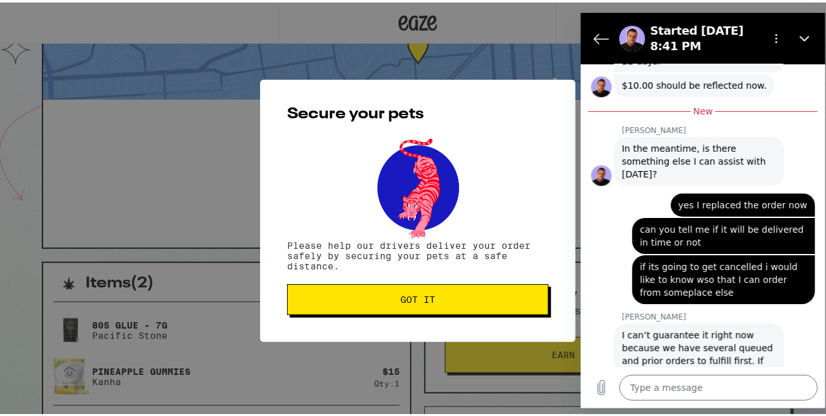
drag, startPoint x: 479, startPoint y: 305, endPoint x: 469, endPoint y: 308, distance: 10.2
click at [469, 308] on button "Got it" at bounding box center [417, 297] width 261 height 31
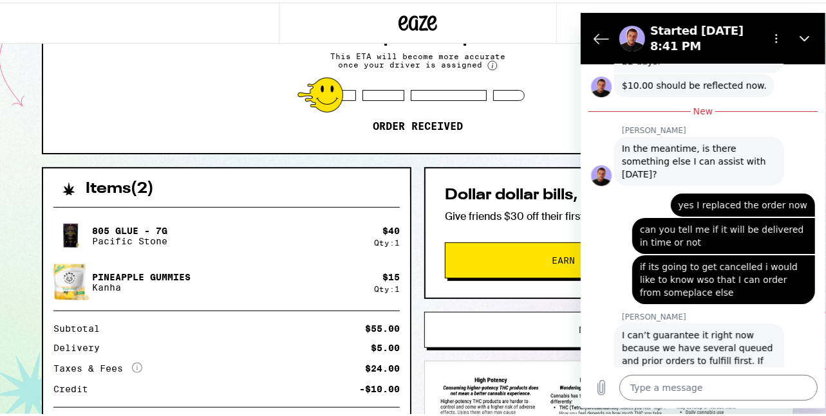
scroll to position [257, 0]
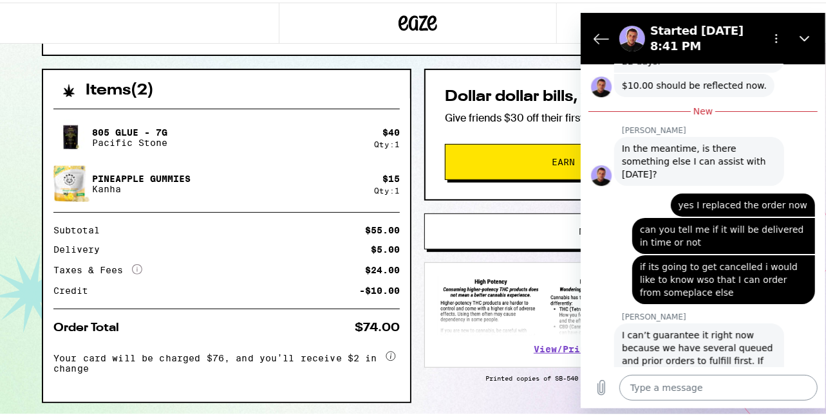
click at [690, 387] on textarea at bounding box center [718, 388] width 198 height 26
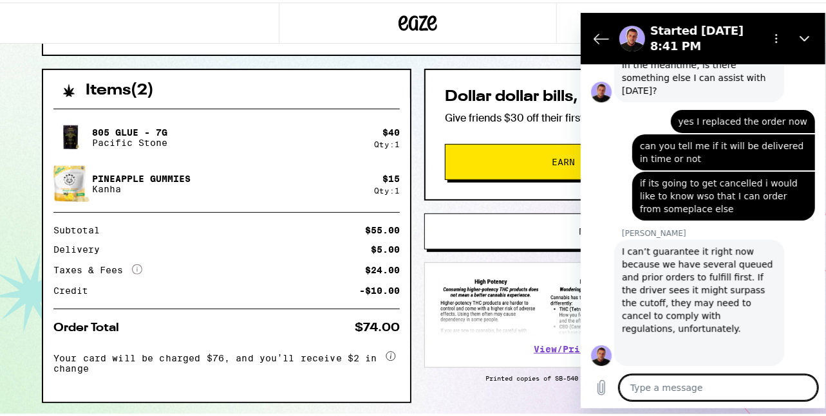
scroll to position [2004, 0]
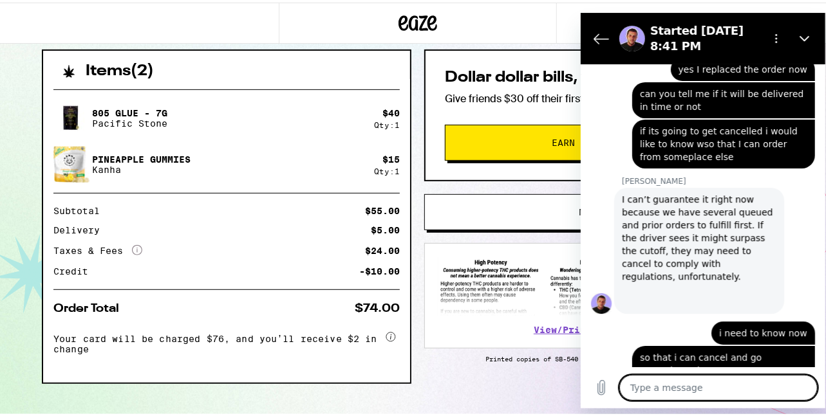
scroll to position [2053, 0]
click at [756, 391] on textarea at bounding box center [718, 388] width 198 height 26
click at [699, 346] on div "says: so that i can cancel and go someplace else" at bounding box center [722, 364] width 183 height 36
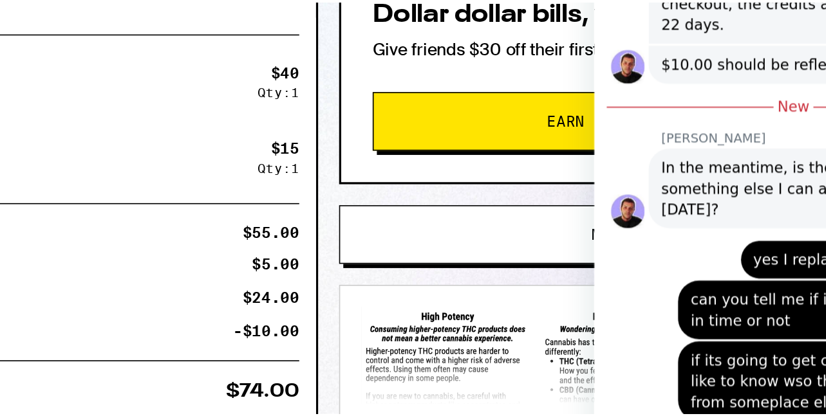
scroll to position [277, 0]
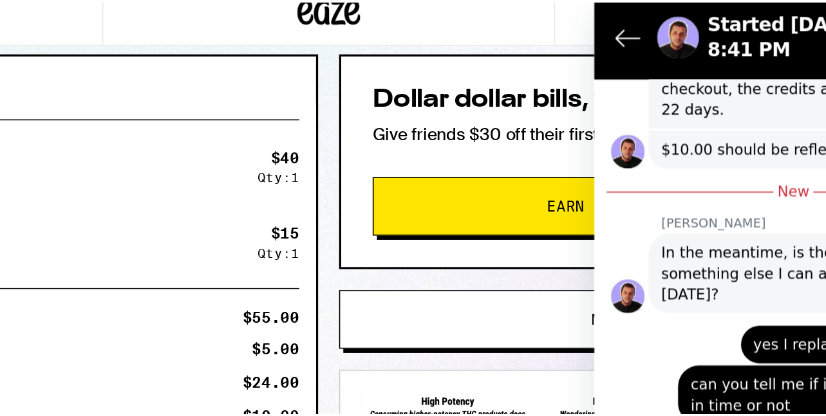
click at [283, 21] on div at bounding box center [418, 20] width 279 height 41
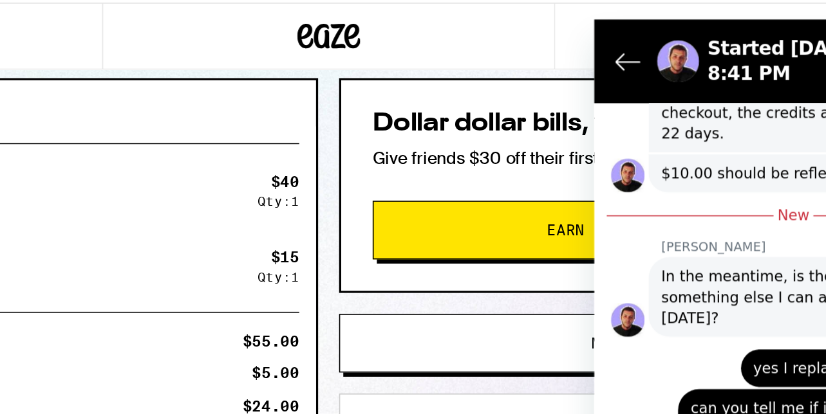
click at [674, 288] on span "if its going to get cancelled i would like to know wso that I can order from so…" at bounding box center [736, 307] width 167 height 39
click at [686, 288] on span "if its going to get cancelled i would like to know wso that I can order from so…" at bounding box center [736, 307] width 167 height 39
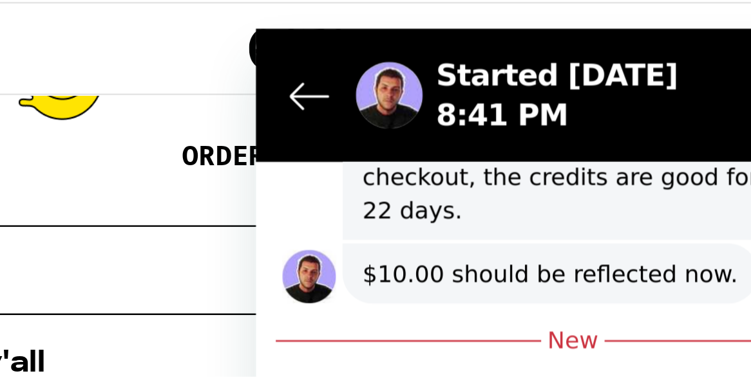
scroll to position [1896, 0]
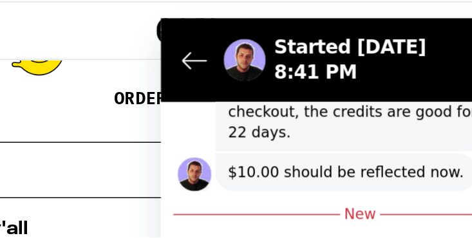
click at [167, 213] on div "says: yes I replaced the order now" at bounding box center [277, 228] width 234 height 31
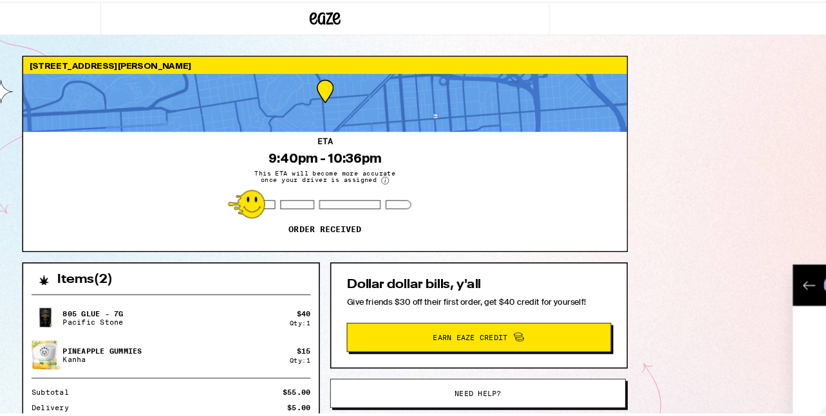
scroll to position [2079, 0]
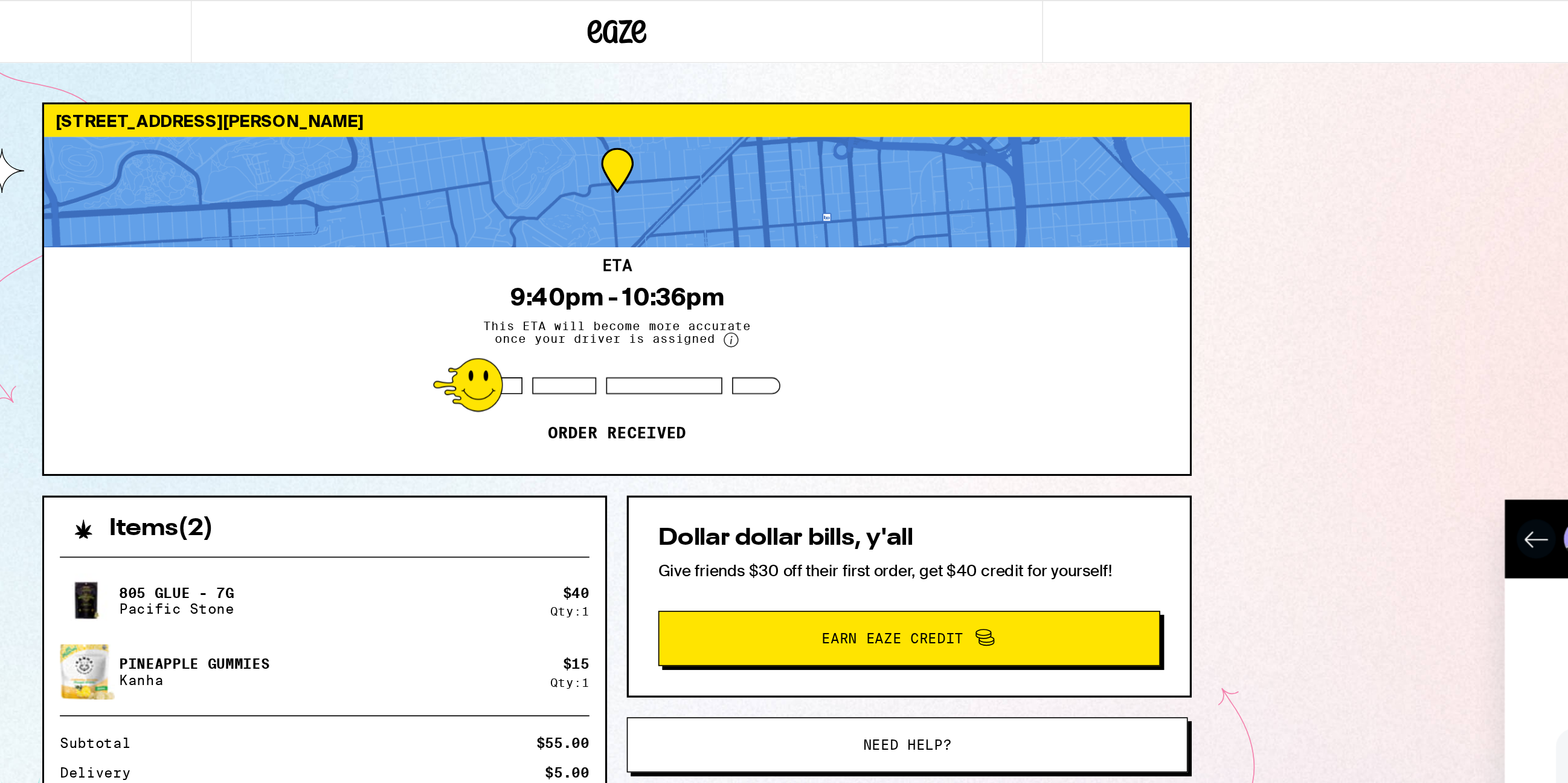
click at [774, 391] on icon "Back to the conversation list" at bounding box center [1523, 523] width 14 height 14
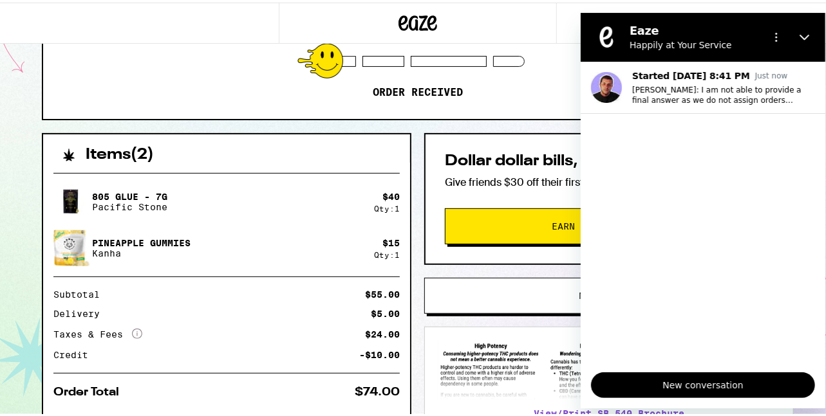
click at [283, 353] on div "Subtotal $55.00 Delivery $5.00 Taxes & Fees More Info $24.00 Credit -$10.00" at bounding box center [226, 329] width 346 height 83
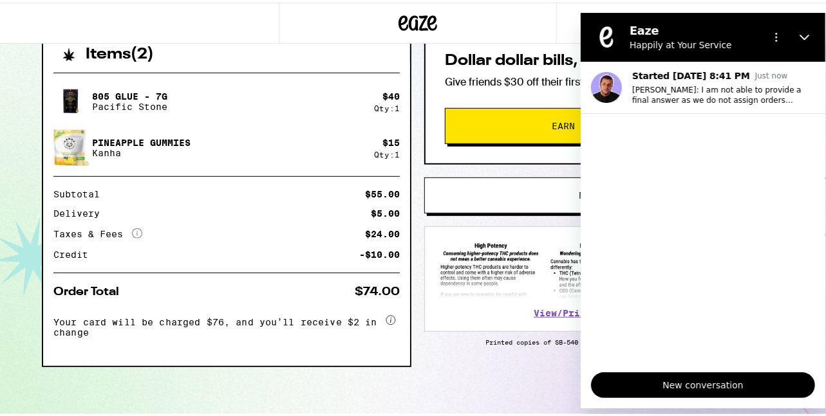
scroll to position [231, 0]
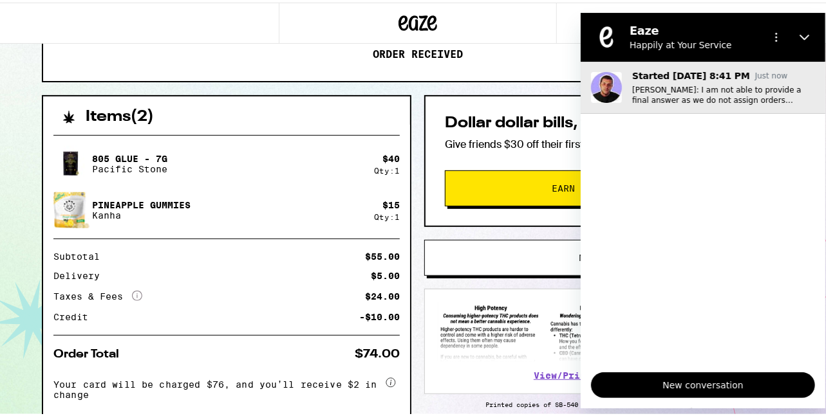
click at [736, 97] on p "[PERSON_NAME]: I am not able to provide a final answer as we do not assign orde…" at bounding box center [722, 94] width 183 height 21
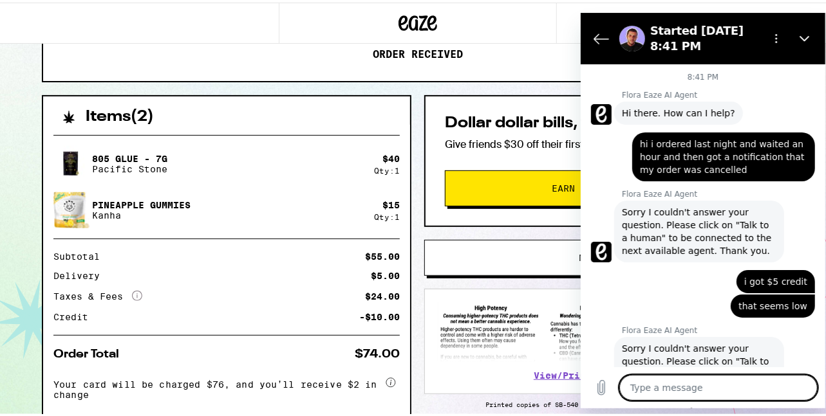
scroll to position [2015, 0]
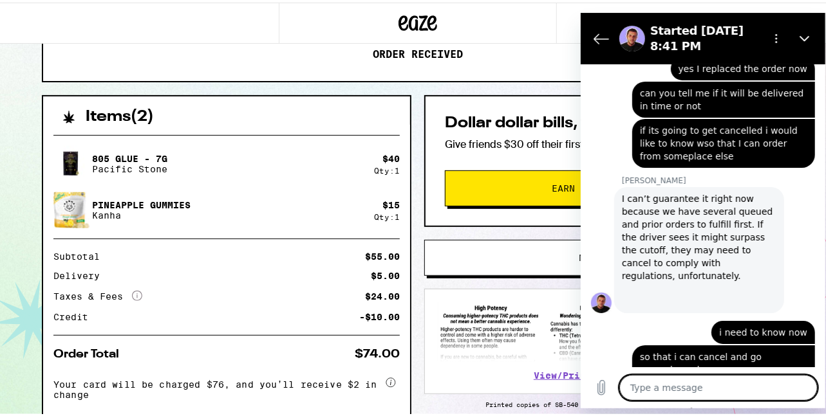
click at [697, 175] on p "[PERSON_NAME]" at bounding box center [722, 180] width 203 height 10
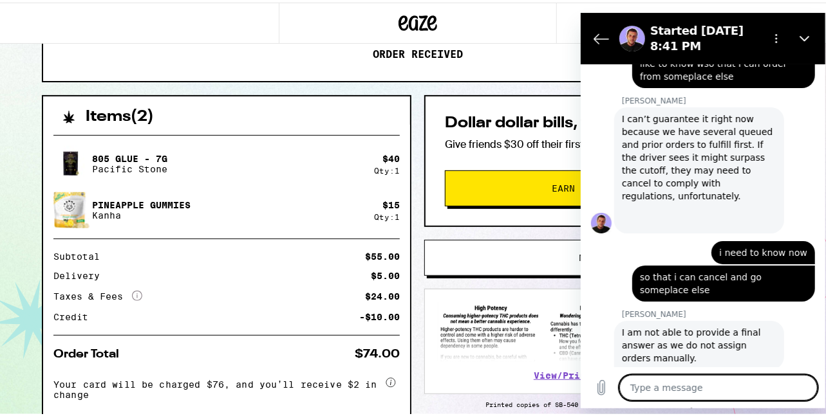
scroll to position [2098, 0]
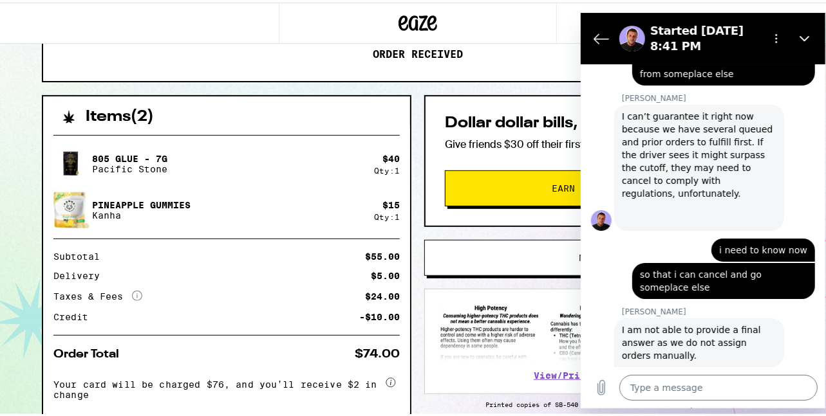
drag, startPoint x: 820, startPoint y: 92, endPoint x: 801, endPoint y: 274, distance: 183.1
click at [801, 367] on div "[PERSON_NAME] says: The system will start seeking for the next available agent,…" at bounding box center [707, 411] width 234 height 89
click at [675, 323] on span "I am not able to provide a final answer as we do not assign orders manually." at bounding box center [698, 342] width 154 height 39
click at [499, 27] on div at bounding box center [418, 20] width 279 height 41
click at [662, 397] on textarea at bounding box center [718, 388] width 198 height 26
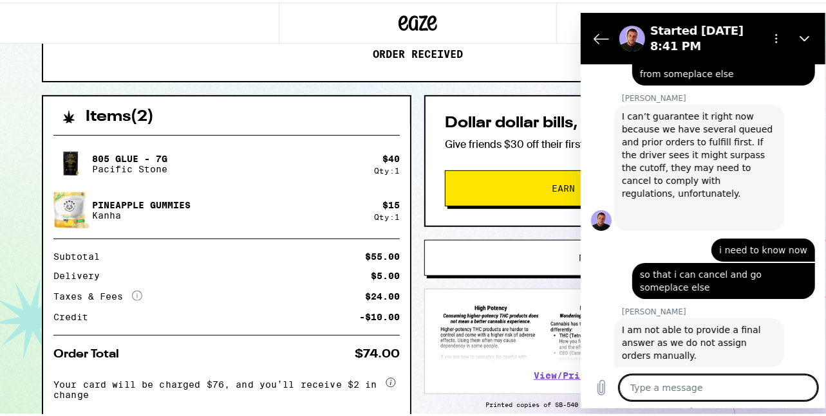
click at [698, 38] on h2 "Started [DATE] 8:41 PM" at bounding box center [703, 38] width 108 height 31
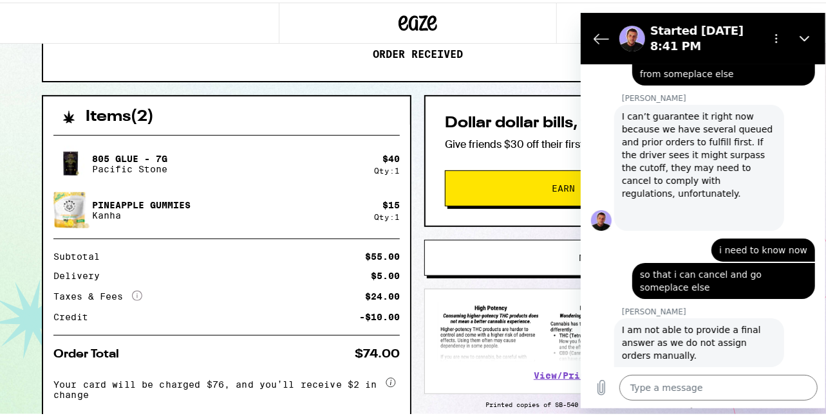
click at [698, 268] on span "so that i can cancel and go someplace else" at bounding box center [722, 281] width 167 height 26
click at [720, 382] on textarea at bounding box center [718, 388] width 198 height 26
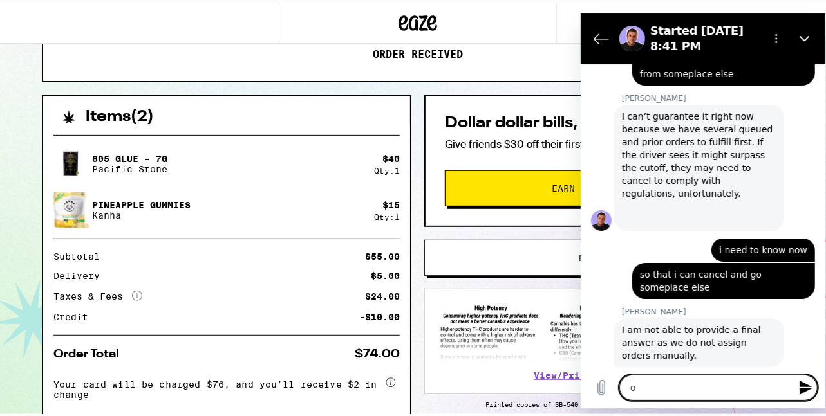
drag, startPoint x: 719, startPoint y: 381, endPoint x: 678, endPoint y: 386, distance: 41.4
click at [673, 387] on textarea "o" at bounding box center [718, 388] width 198 height 26
click at [710, 404] on div "Type a message o x" at bounding box center [702, 387] width 245 height 41
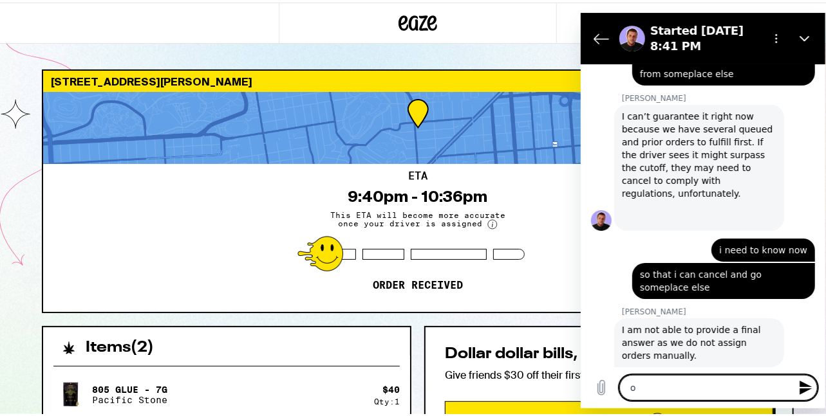
click at [649, 394] on textarea "o" at bounding box center [718, 388] width 198 height 26
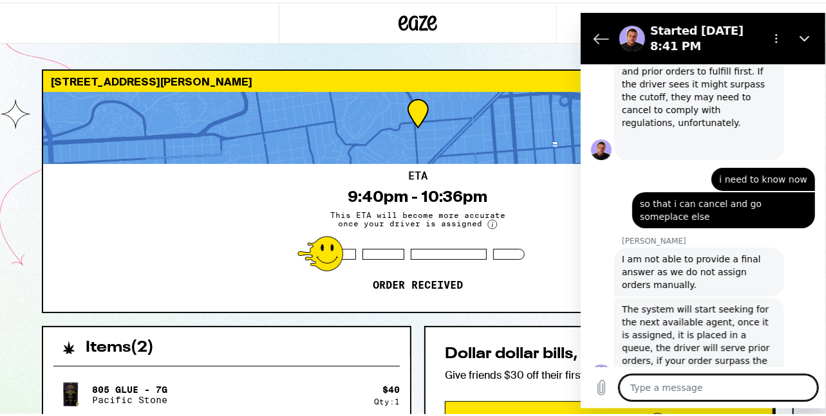
scroll to position [2171, 0]
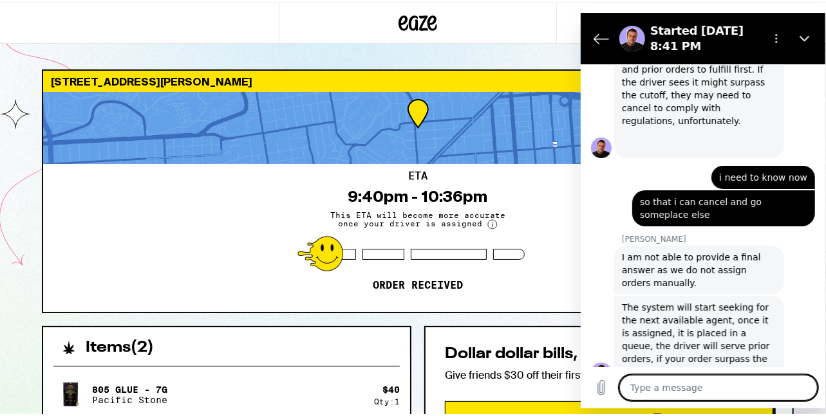
click at [698, 250] on span "I am not able to provide a final answer as we do not assign orders manually." at bounding box center [698, 269] width 154 height 39
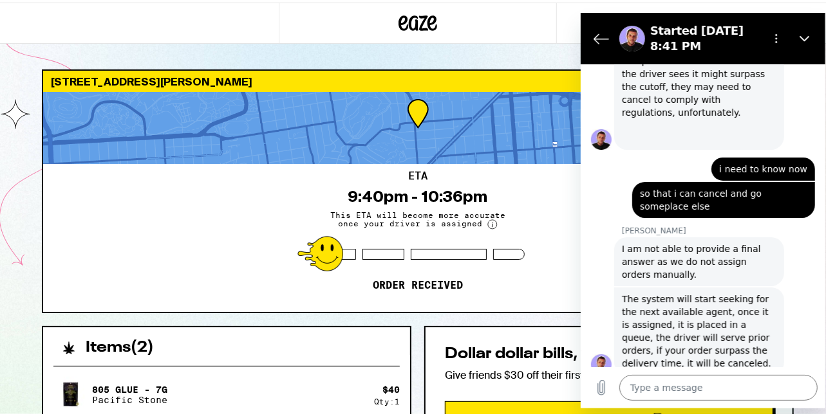
scroll to position [2178, 0]
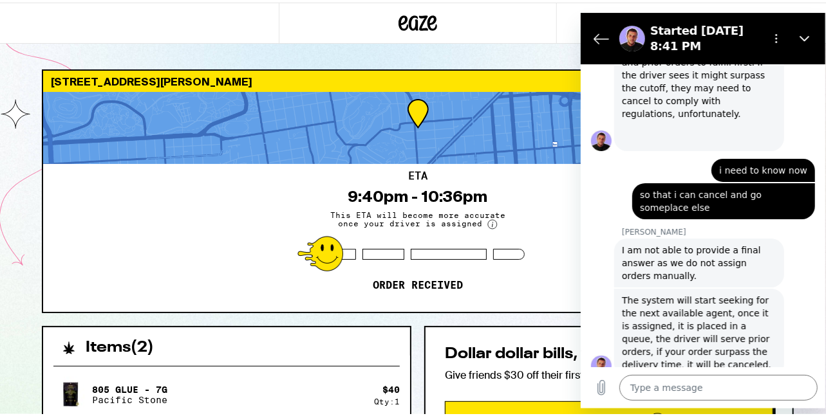
drag, startPoint x: 662, startPoint y: 295, endPoint x: 725, endPoint y: 245, distance: 80.6
click at [725, 294] on span "The system will start seeking for the next available agent, once it is assigned…" at bounding box center [698, 332] width 154 height 77
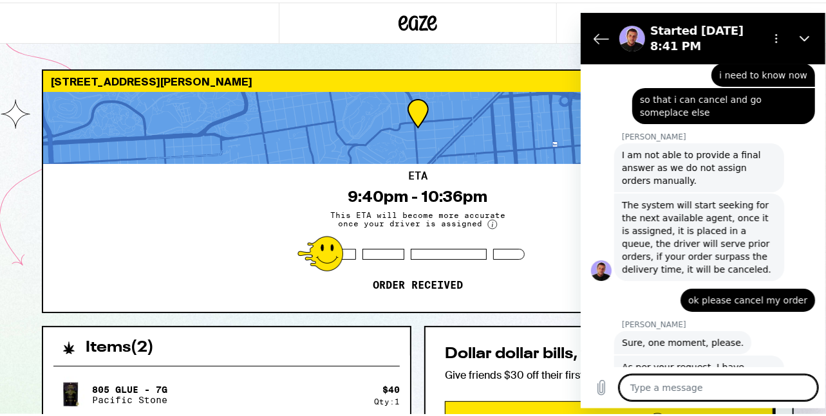
scroll to position [295, 0]
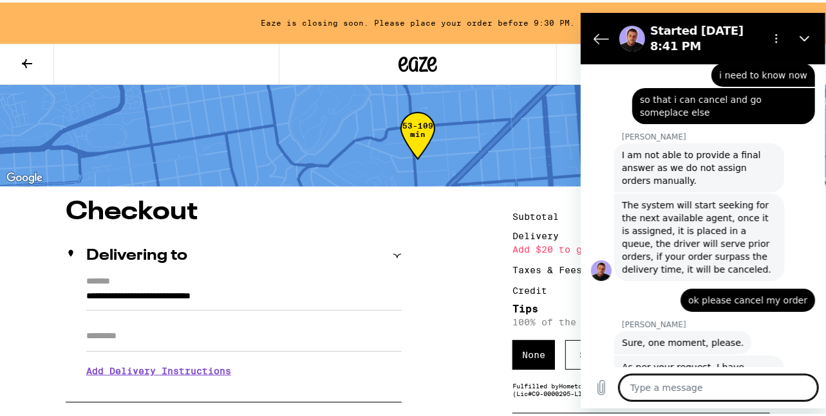
click at [661, 388] on textarea at bounding box center [718, 388] width 198 height 26
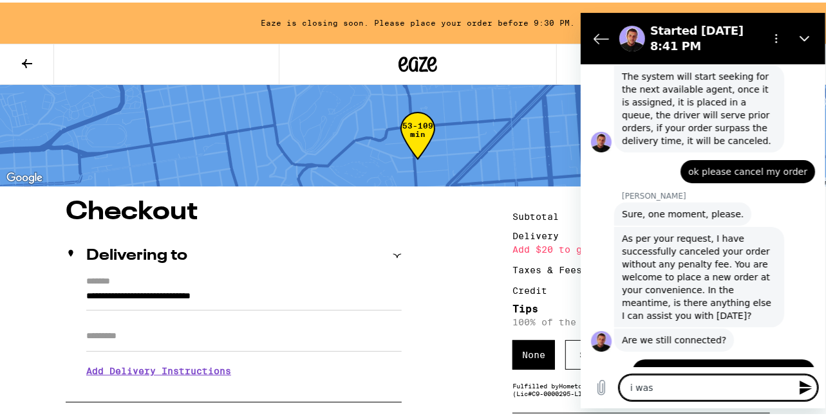
scroll to position [2404, 0]
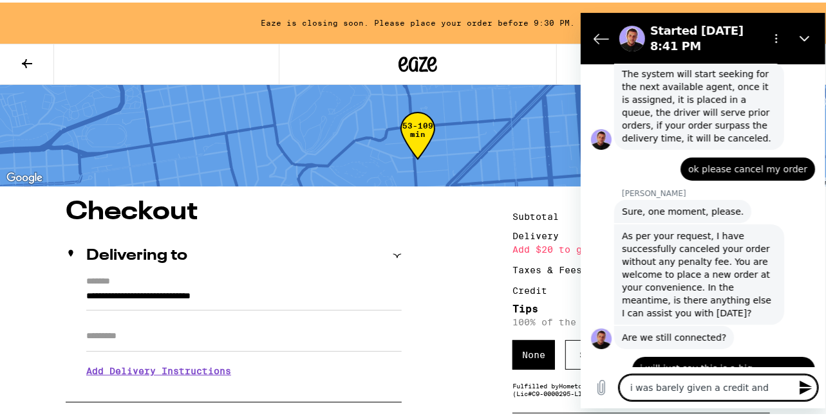
click at [706, 357] on div "says: i will just say this is a big disapointmewnt. I have been ordering with y…" at bounding box center [722, 394] width 183 height 75
click at [763, 396] on textarea "i was barely given a credit and" at bounding box center [718, 388] width 198 height 26
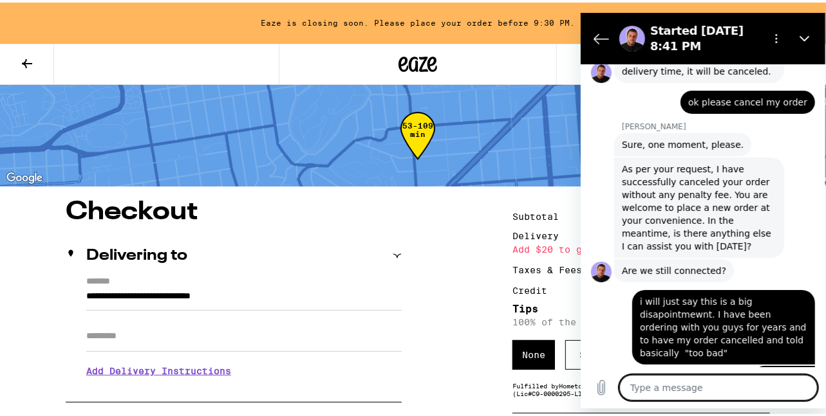
scroll to position [2479, 0]
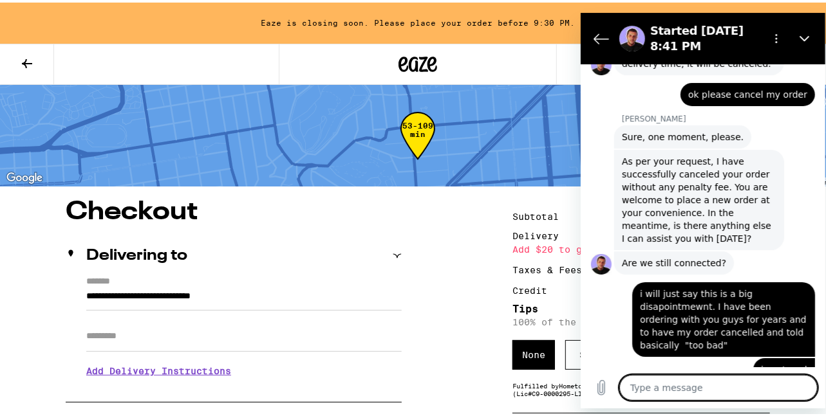
click at [698, 287] on span "i will just say this is a big disapointmewnt. I have been ordering with you guy…" at bounding box center [722, 319] width 167 height 64
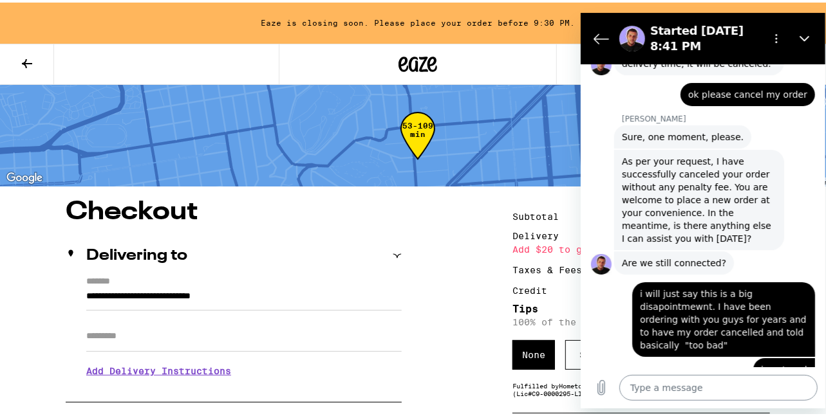
click at [713, 383] on textarea at bounding box center [718, 388] width 198 height 26
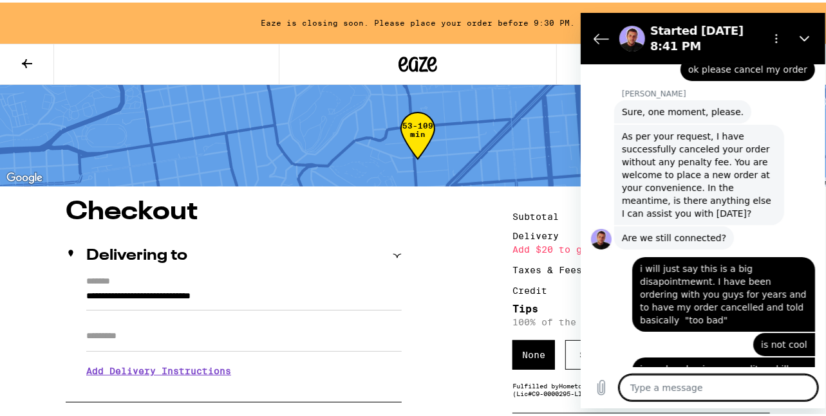
scroll to position [2503, 0]
click at [712, 263] on span "i will just say this is a big disapointmewnt. I have been ordering with you guy…" at bounding box center [722, 295] width 167 height 64
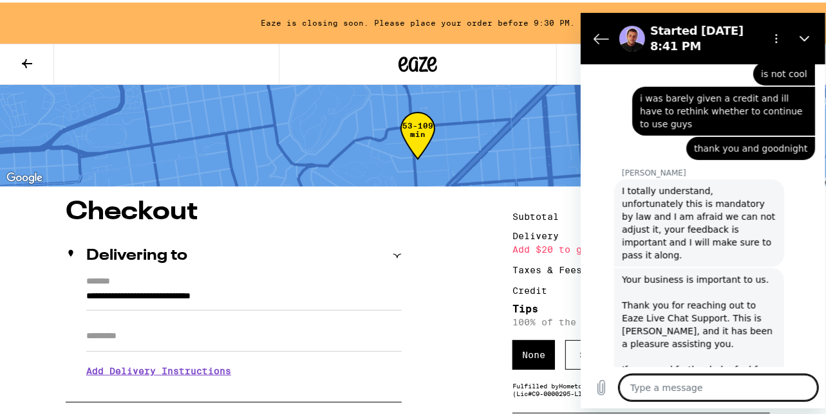
scroll to position [2778, 0]
